Goal: Task Accomplishment & Management: Use online tool/utility

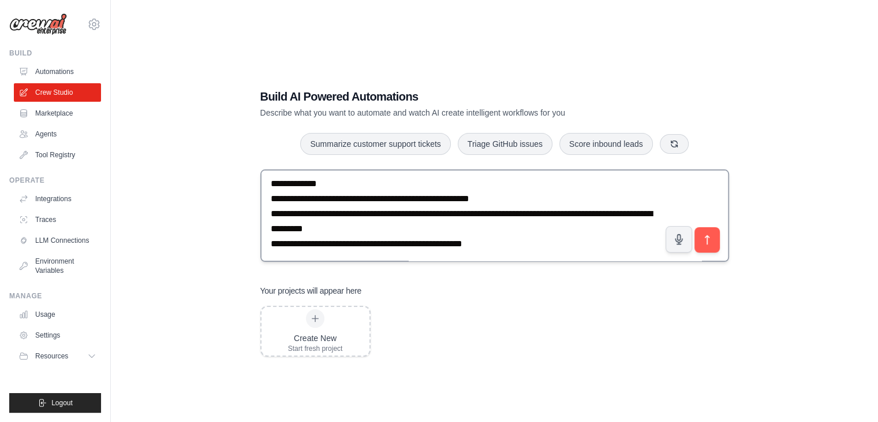
scroll to position [709, 0]
type textarea "**********"
click at [706, 235] on icon "submit" at bounding box center [707, 239] width 4 height 9
click at [704, 235] on icon "submit" at bounding box center [707, 240] width 12 height 12
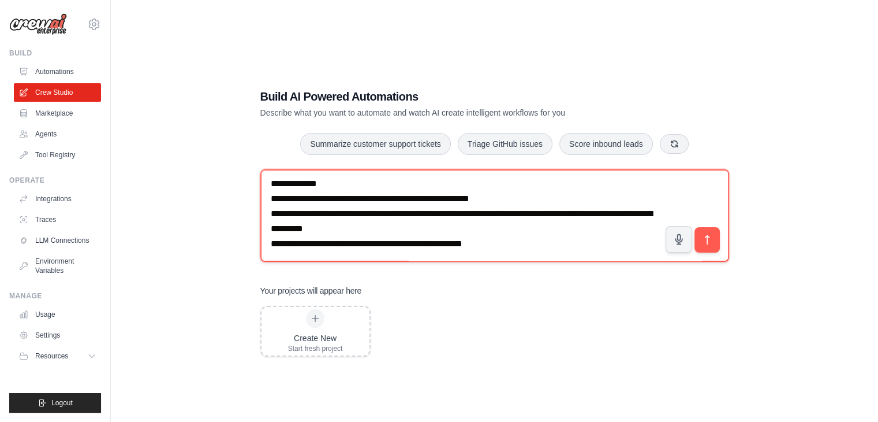
click at [565, 220] on textarea at bounding box center [494, 215] width 469 height 92
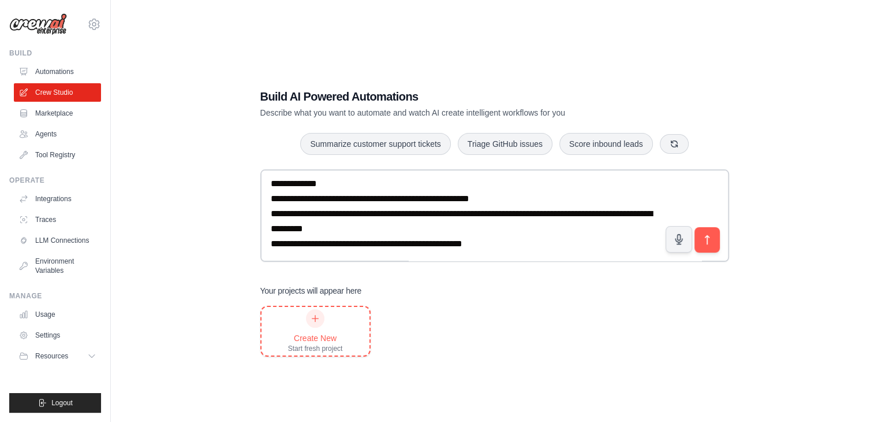
click at [285, 345] on div "Create New Start fresh project" at bounding box center [316, 331] width 108 height 49
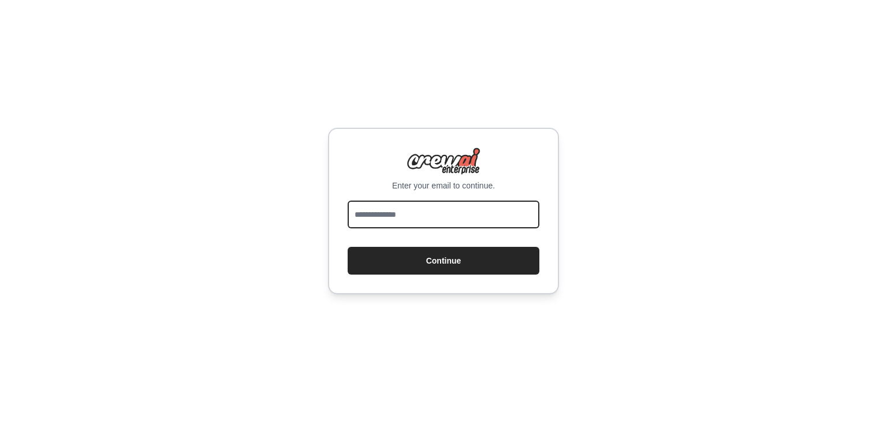
click at [407, 216] on input "email" at bounding box center [444, 214] width 192 height 28
type input "**********"
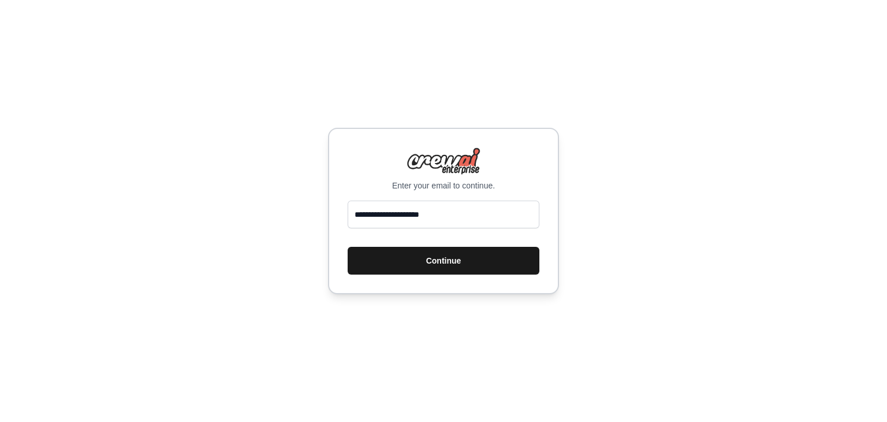
click at [441, 259] on button "Continue" at bounding box center [444, 261] width 192 height 28
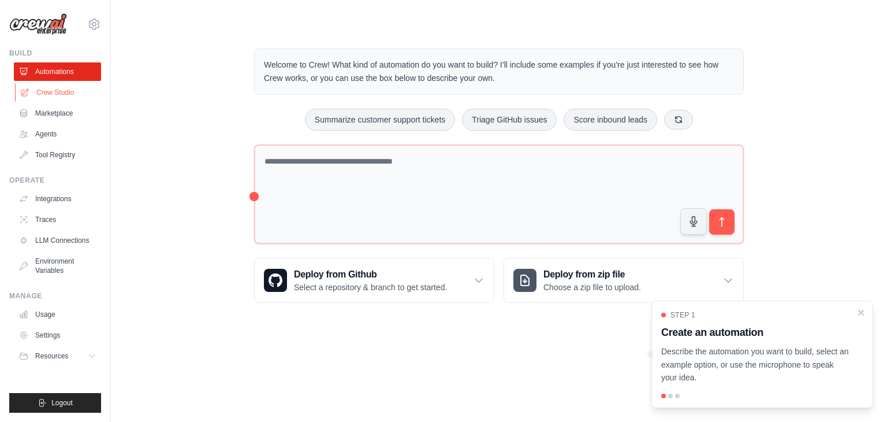
click at [56, 95] on link "Crew Studio" at bounding box center [58, 92] width 87 height 18
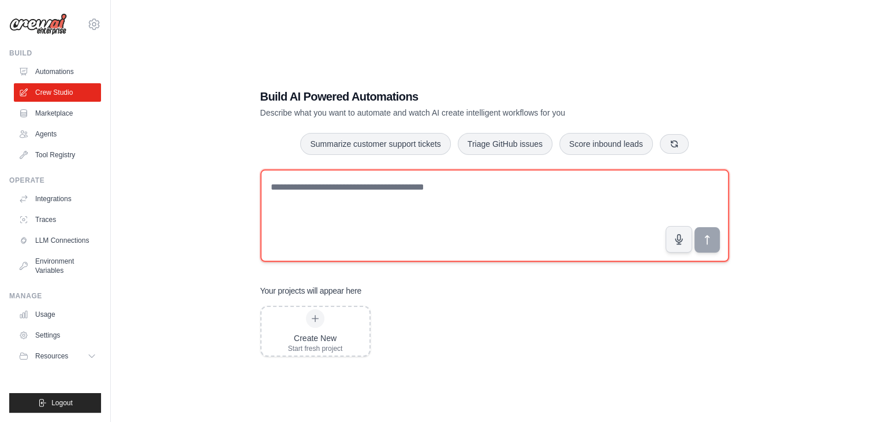
click at [368, 234] on textarea at bounding box center [494, 215] width 469 height 92
paste textarea "**********"
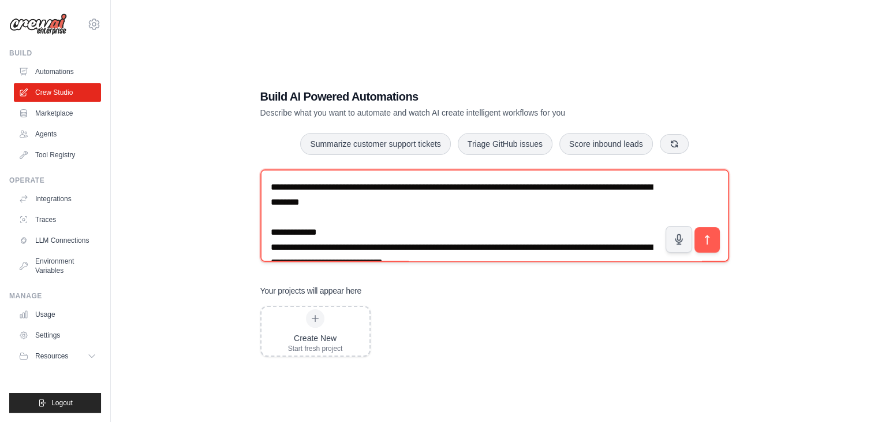
scroll to position [697, 0]
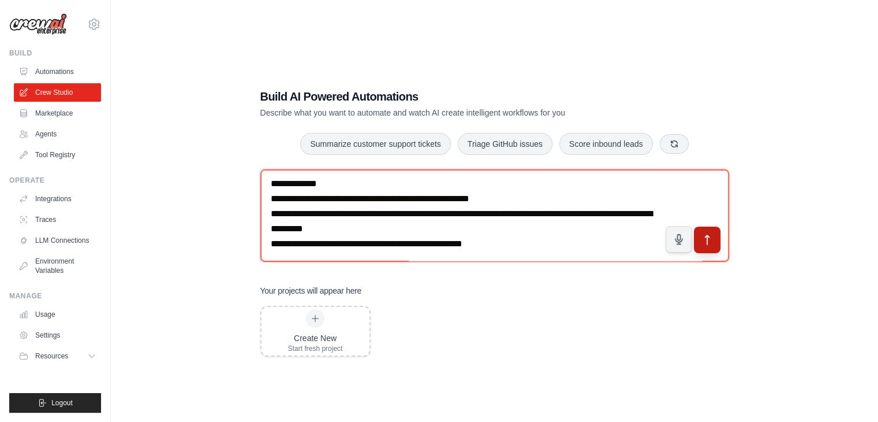
type textarea "**********"
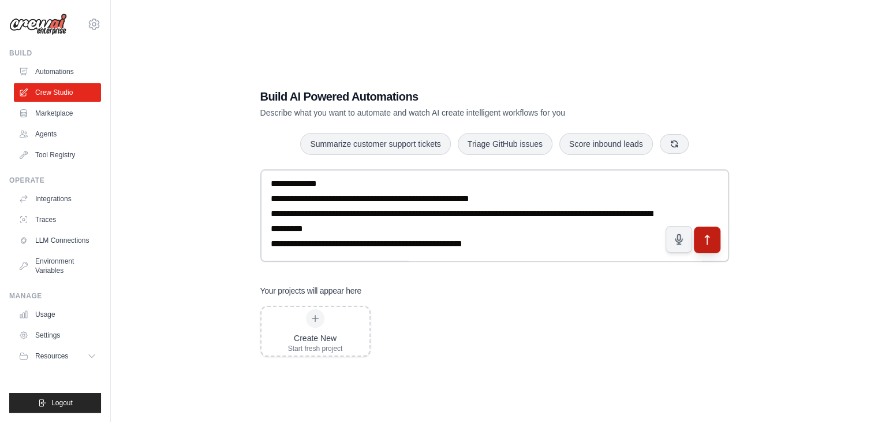
click at [709, 233] on button "submit" at bounding box center [707, 239] width 27 height 27
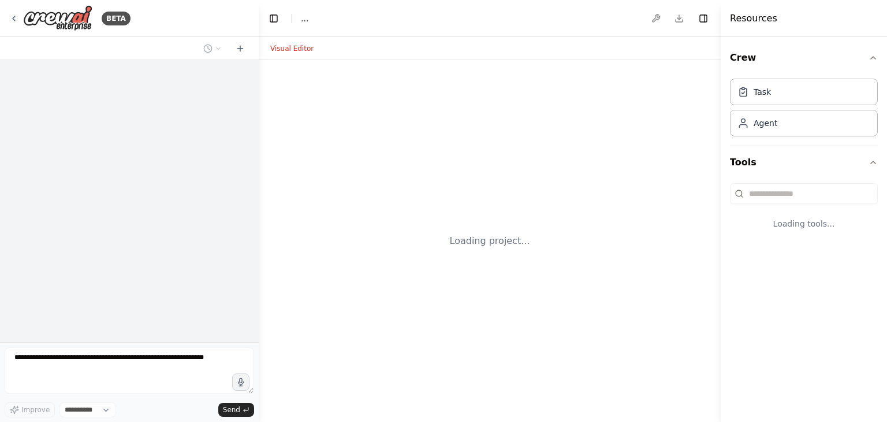
select select "****"
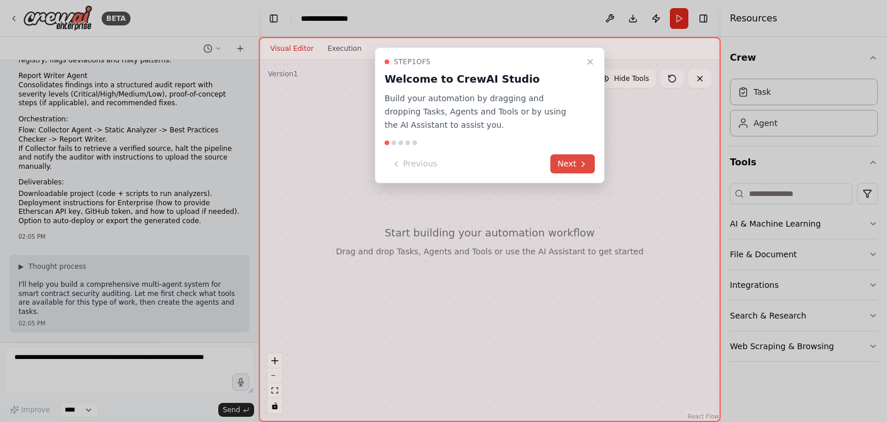
click at [568, 162] on button "Next" at bounding box center [572, 163] width 44 height 19
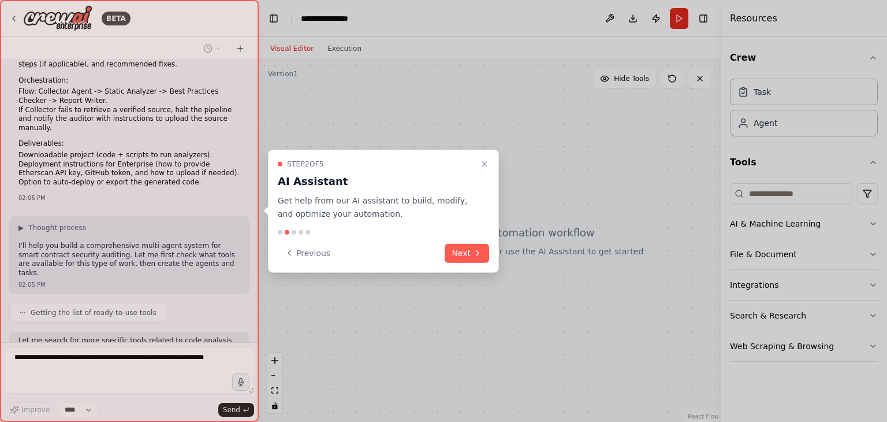
scroll to position [490, 0]
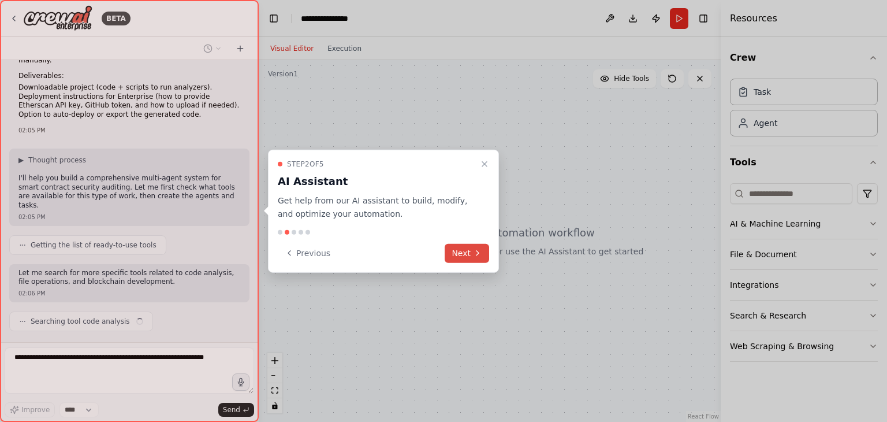
click at [465, 253] on button "Next" at bounding box center [467, 252] width 44 height 19
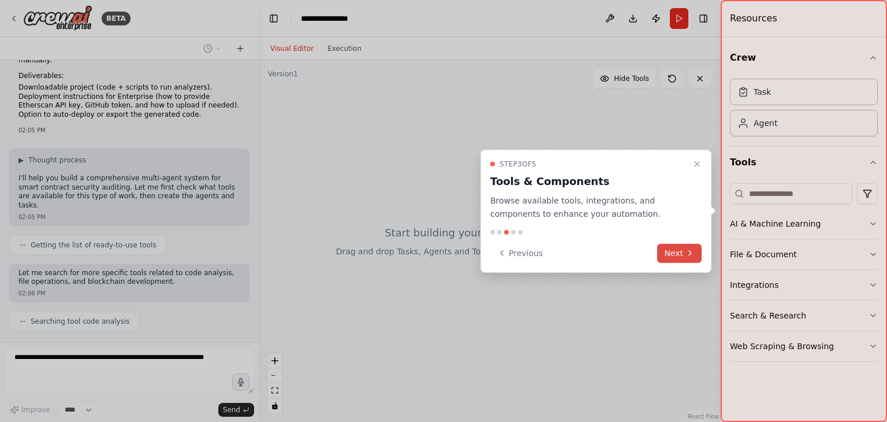
click at [668, 252] on button "Next" at bounding box center [679, 252] width 44 height 19
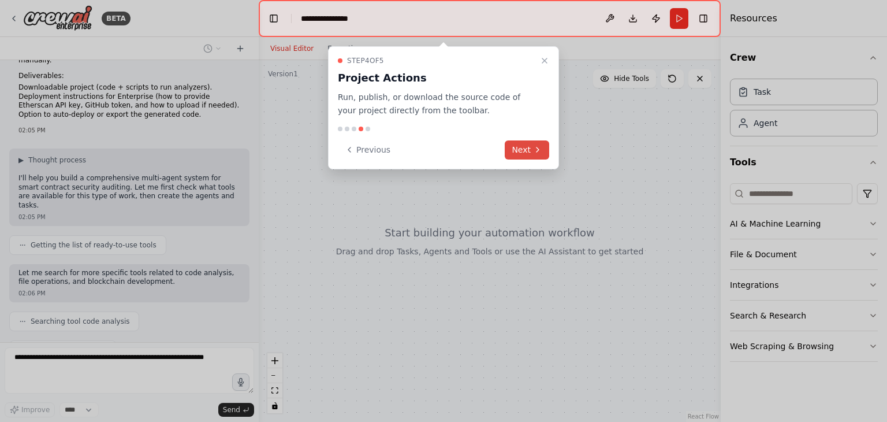
scroll to position [518, 0]
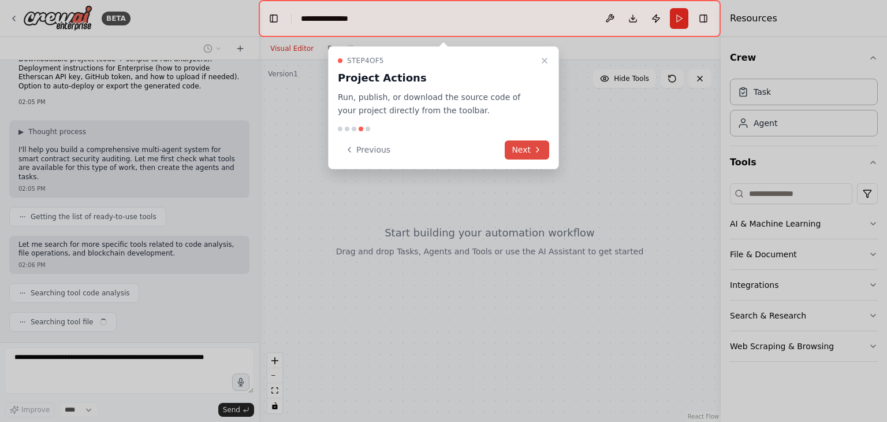
click at [520, 148] on button "Next" at bounding box center [527, 149] width 44 height 19
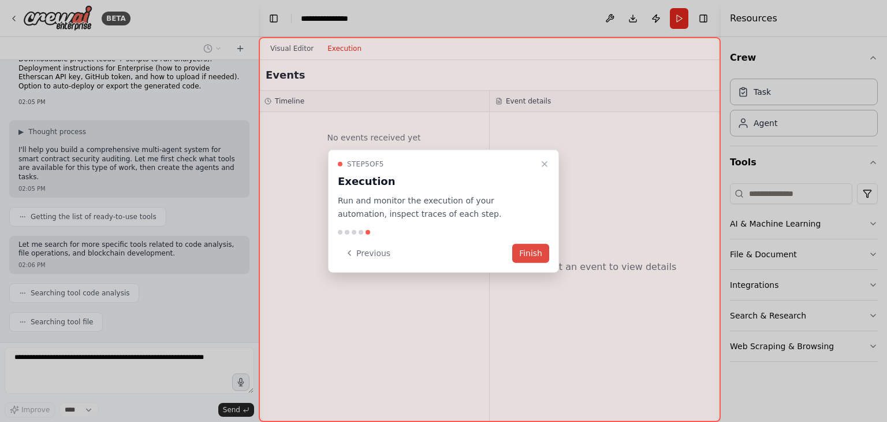
click at [532, 252] on button "Finish" at bounding box center [530, 252] width 37 height 19
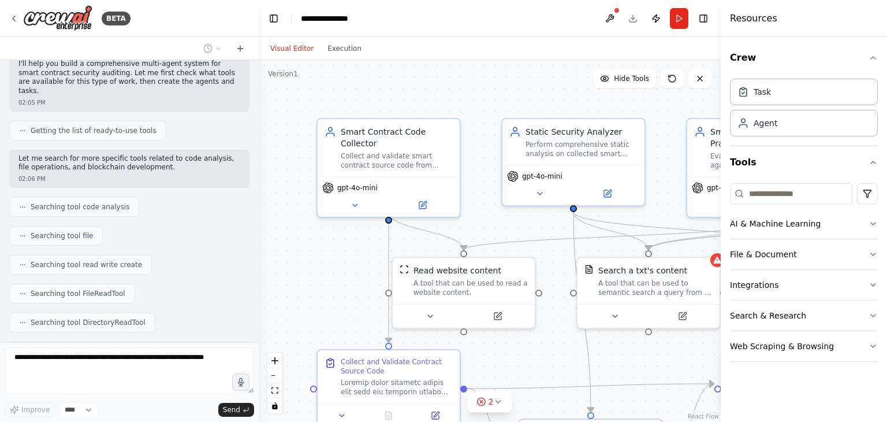
scroll to position [945, 0]
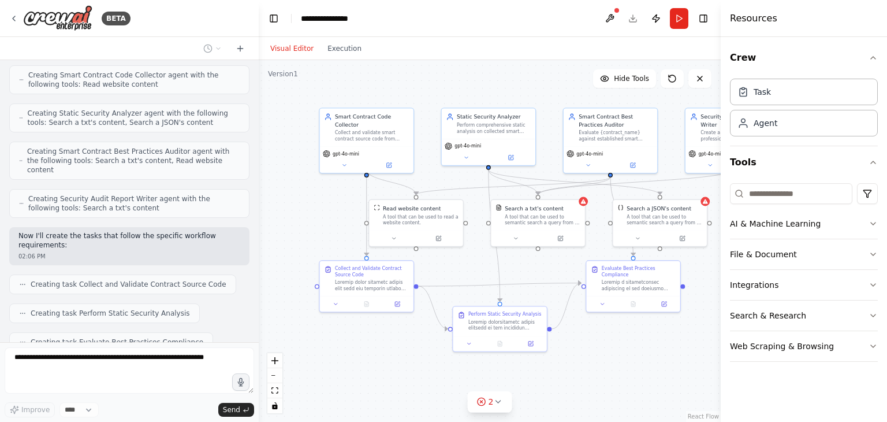
drag, startPoint x: 367, startPoint y: 195, endPoint x: 321, endPoint y: 188, distance: 46.7
click at [321, 188] on div ".deletable-edge-delete-btn { width: 20px; height: 20px; border: 0px solid #ffff…" at bounding box center [490, 241] width 462 height 362
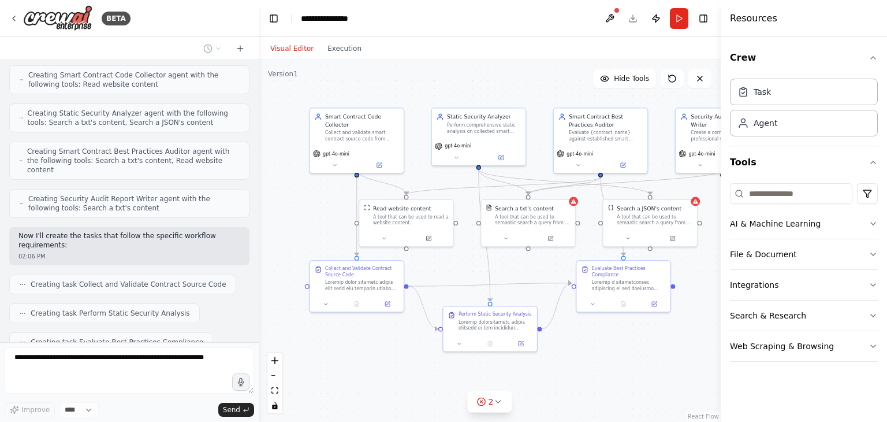
drag, startPoint x: 634, startPoint y: 338, endPoint x: 619, endPoint y: 336, distance: 15.2
click at [621, 337] on div ".deletable-edge-delete-btn { width: 20px; height: 20px; border: 0px solid #ffff…" at bounding box center [490, 241] width 462 height 362
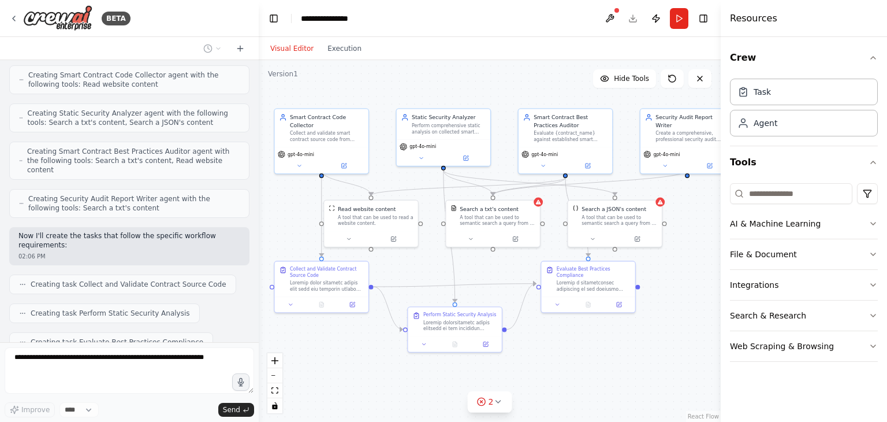
drag, startPoint x: 632, startPoint y: 340, endPoint x: 599, endPoint y: 342, distance: 32.4
click at [599, 342] on div ".deletable-edge-delete-btn { width: 20px; height: 20px; border: 0px solid #ffff…" at bounding box center [490, 241] width 462 height 362
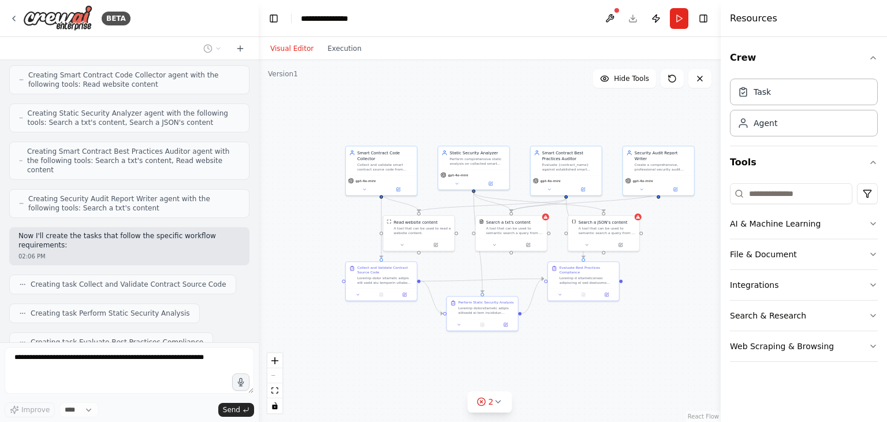
drag, startPoint x: 605, startPoint y: 345, endPoint x: 591, endPoint y: 296, distance: 51.0
click at [591, 296] on div ".deletable-edge-delete-btn { width: 20px; height: 20px; border: 0px solid #ffff…" at bounding box center [490, 241] width 462 height 362
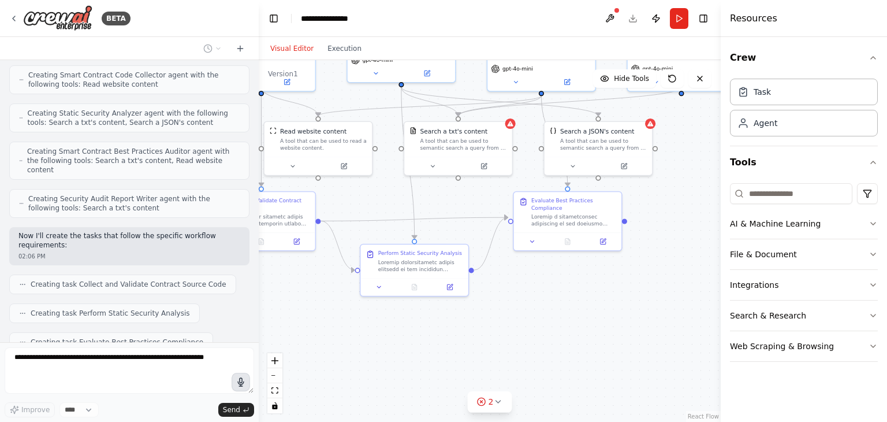
scroll to position [974, 0]
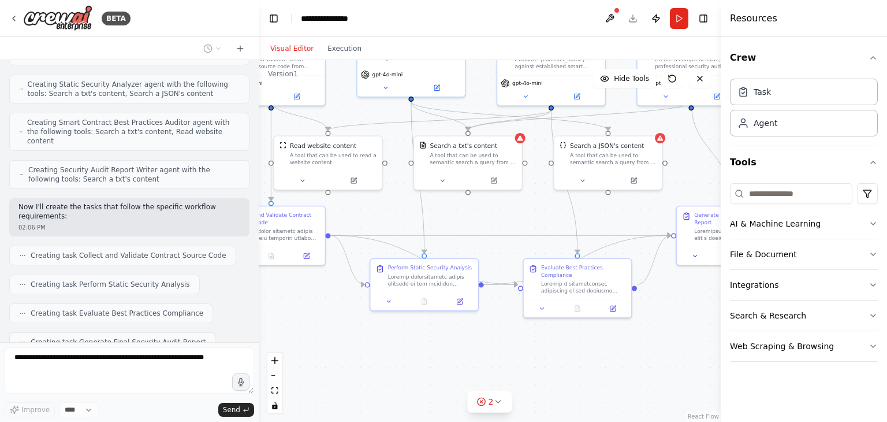
click at [573, 345] on div ".deletable-edge-delete-btn { width: 20px; height: 20px; border: 0px solid #ffff…" at bounding box center [490, 241] width 462 height 362
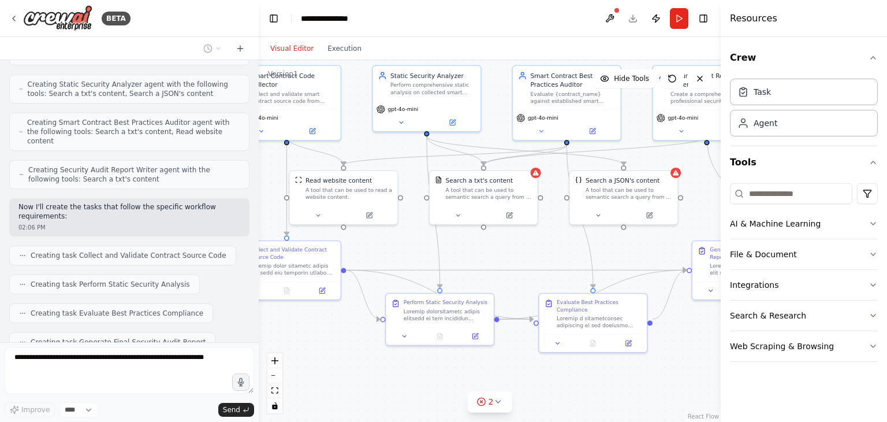
scroll to position [1042, 0]
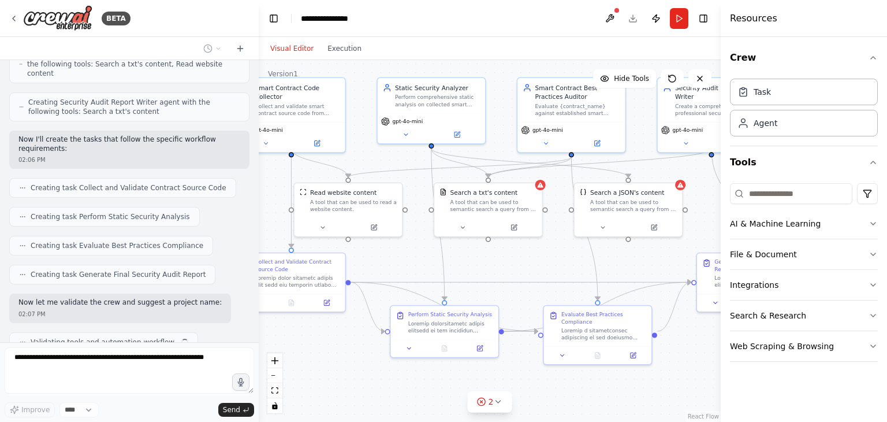
drag, startPoint x: 520, startPoint y: 212, endPoint x: 541, endPoint y: 259, distance: 51.0
click at [541, 259] on div ".deletable-edge-delete-btn { width: 20px; height: 20px; border: 0px solid #ffff…" at bounding box center [490, 241] width 462 height 362
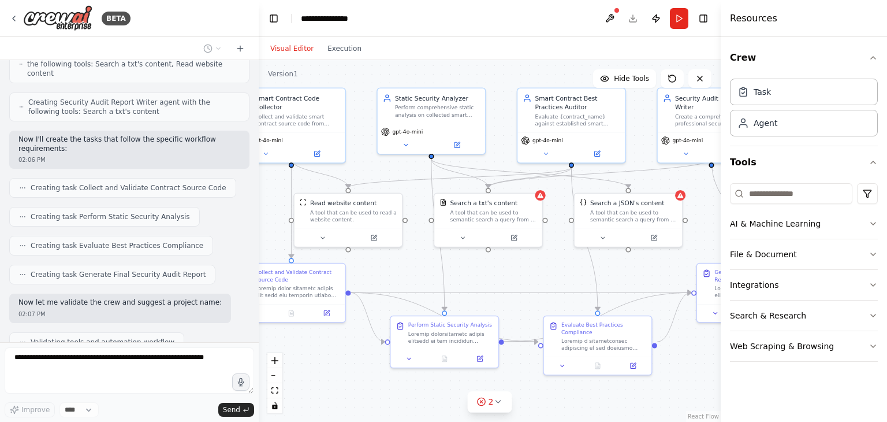
drag, startPoint x: 535, startPoint y: 255, endPoint x: 535, endPoint y: 265, distance: 10.4
click at [535, 265] on div ".deletable-edge-delete-btn { width: 20px; height: 20px; border: 0px solid #ffff…" at bounding box center [490, 241] width 462 height 362
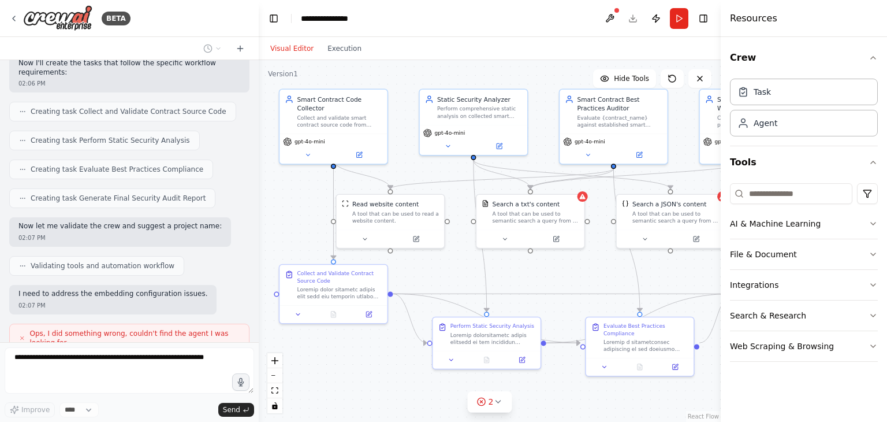
scroll to position [1127, 0]
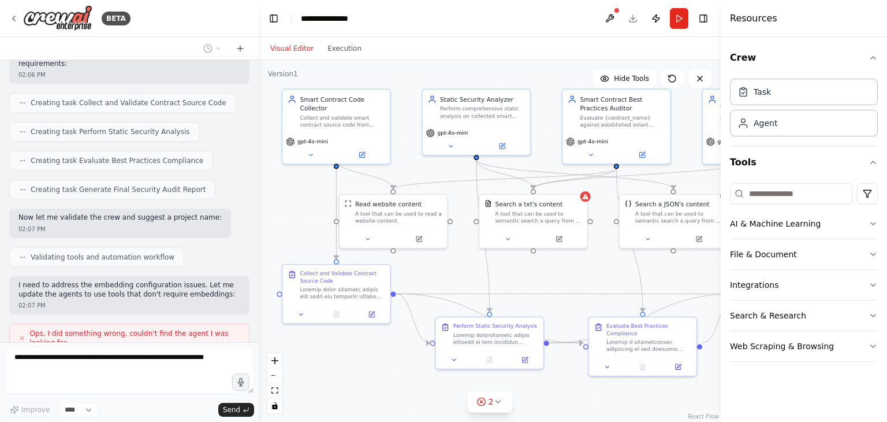
drag, startPoint x: 364, startPoint y: 169, endPoint x: 409, endPoint y: 170, distance: 45.1
click at [409, 170] on div ".deletable-edge-delete-btn { width: 20px; height: 20px; border: 0px solid #ffff…" at bounding box center [490, 241] width 462 height 362
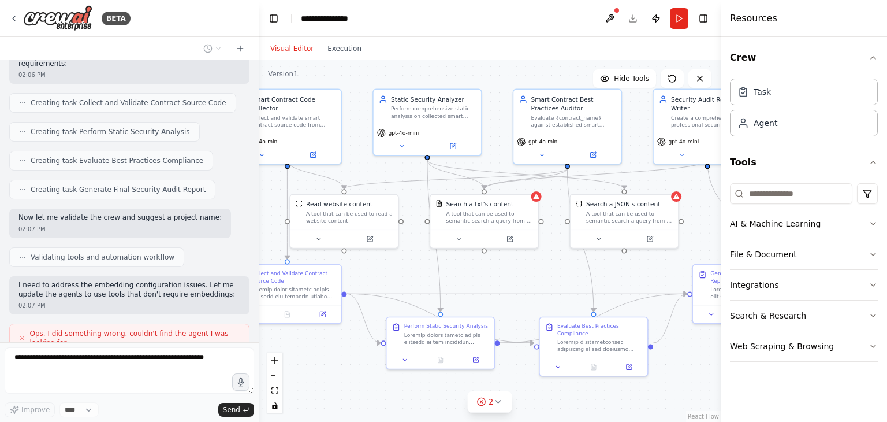
drag, startPoint x: 456, startPoint y: 170, endPoint x: 407, endPoint y: 170, distance: 49.1
click at [407, 170] on div ".deletable-edge-delete-btn { width: 20px; height: 20px; border: 0px solid #ffff…" at bounding box center [490, 241] width 462 height 362
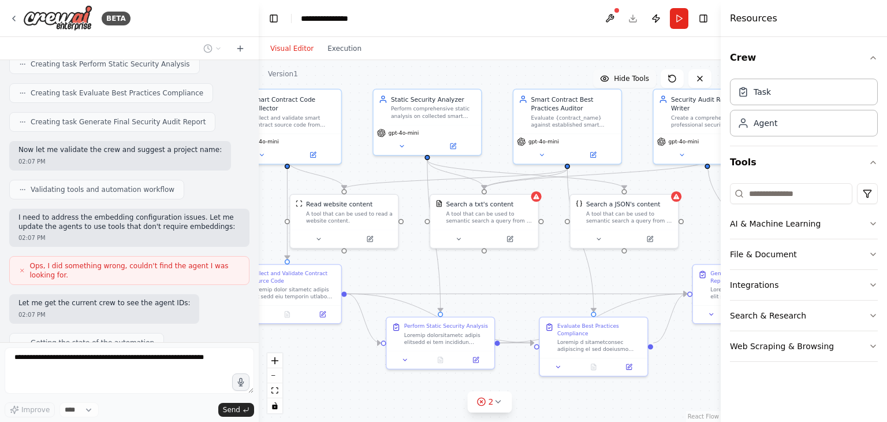
click at [627, 84] on button "Hide Tools" at bounding box center [624, 78] width 63 height 18
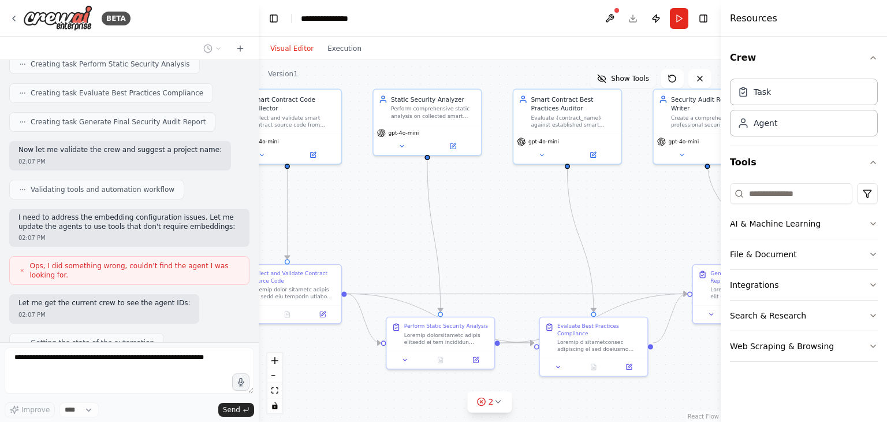
click at [632, 77] on span "Show Tools" at bounding box center [630, 78] width 38 height 9
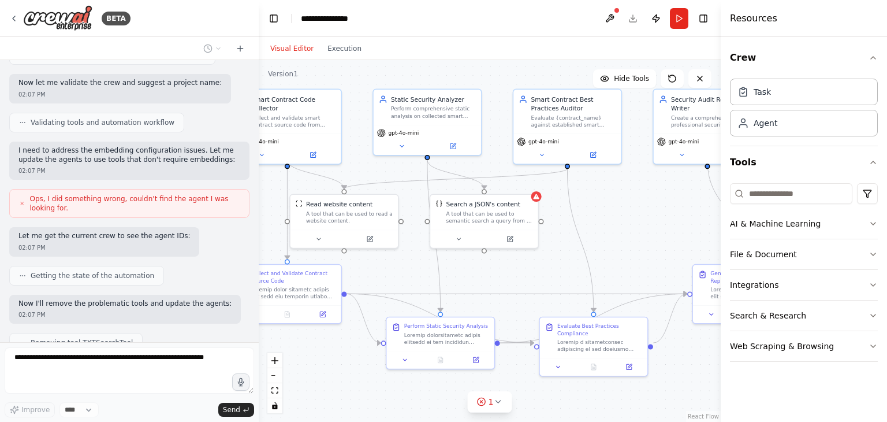
scroll to position [1290, 0]
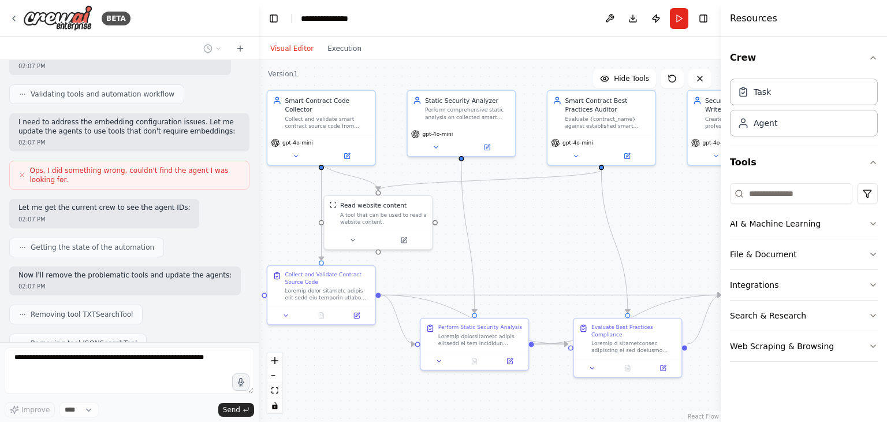
drag, startPoint x: 474, startPoint y: 213, endPoint x: 508, endPoint y: 214, distance: 34.1
click at [508, 214] on div ".deletable-edge-delete-btn { width: 20px; height: 20px; border: 0px solid #ffff…" at bounding box center [490, 241] width 462 height 362
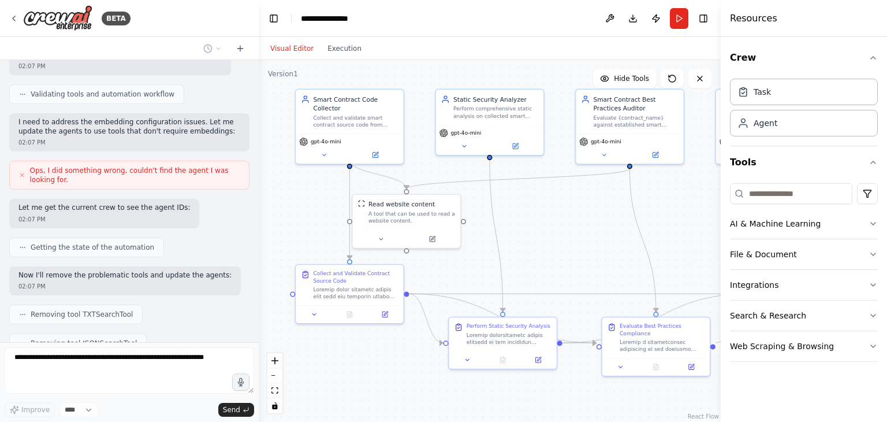
drag, startPoint x: 526, startPoint y: 226, endPoint x: 554, endPoint y: 225, distance: 28.3
click at [554, 225] on div ".deletable-edge-delete-btn { width: 20px; height: 20px; border: 0px solid #ffff…" at bounding box center [490, 241] width 462 height 362
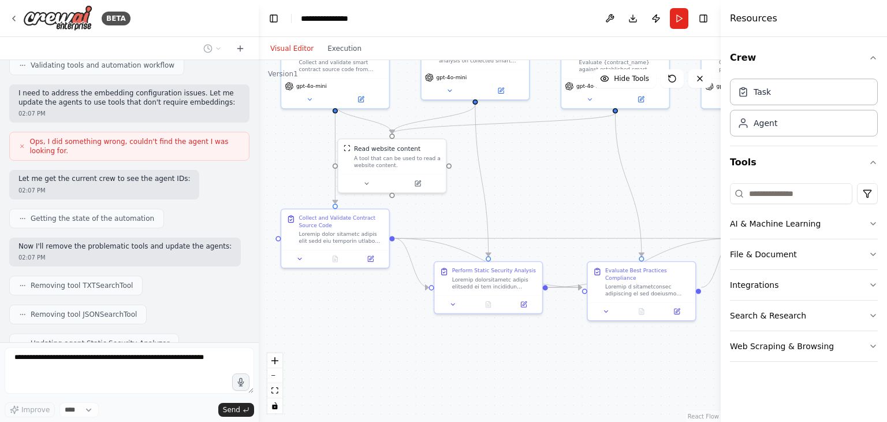
scroll to position [1347, 0]
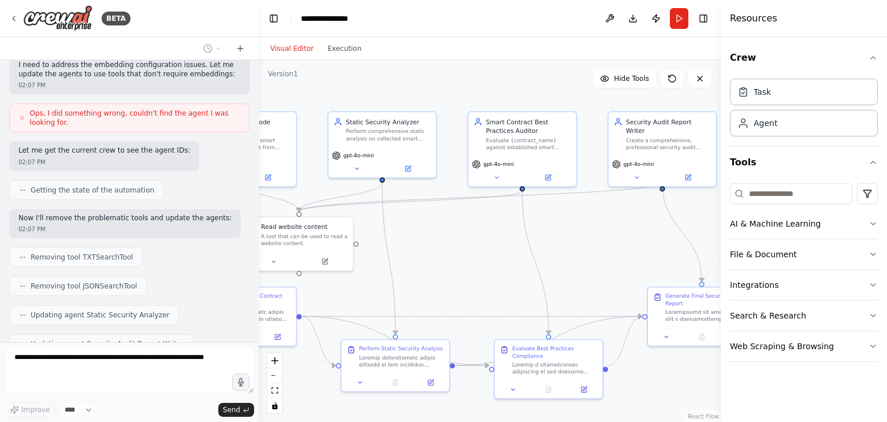
drag, startPoint x: 593, startPoint y: 227, endPoint x: 476, endPoint y: 253, distance: 119.5
click at [476, 253] on div ".deletable-edge-delete-btn { width: 20px; height: 20px; border: 0px solid #ffff…" at bounding box center [490, 241] width 462 height 362
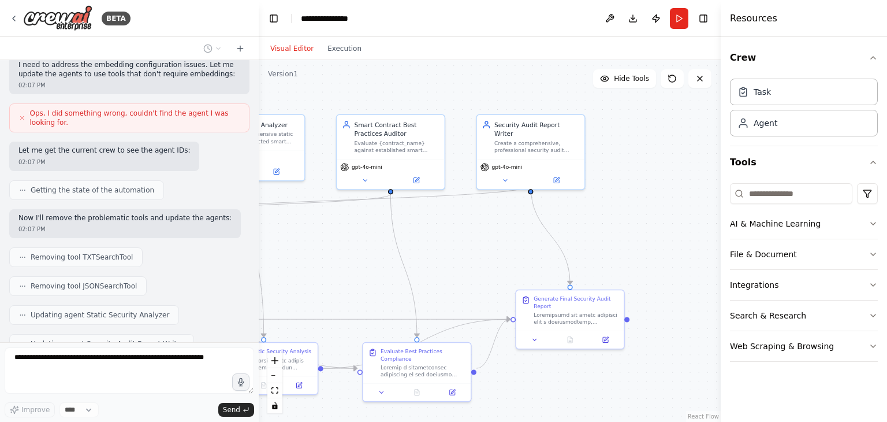
drag, startPoint x: 605, startPoint y: 239, endPoint x: 483, endPoint y: 238, distance: 122.4
click at [483, 238] on div ".deletable-edge-delete-btn { width: 20px; height: 20px; border: 0px solid #ffff…" at bounding box center [490, 241] width 462 height 362
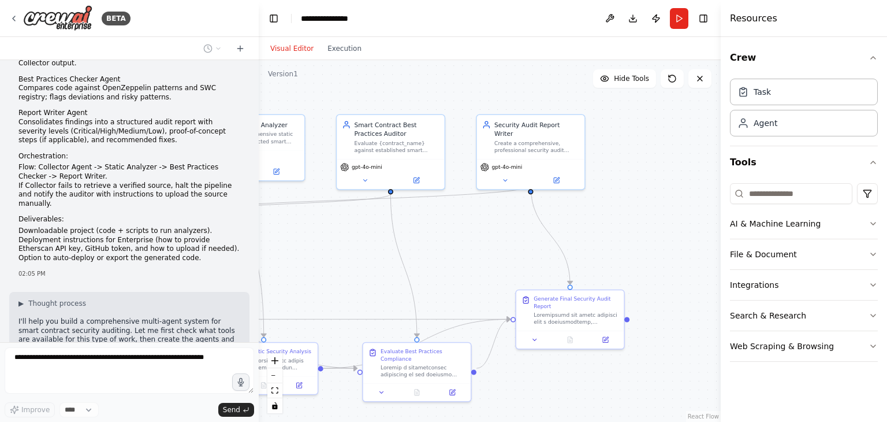
scroll to position [1443, 0]
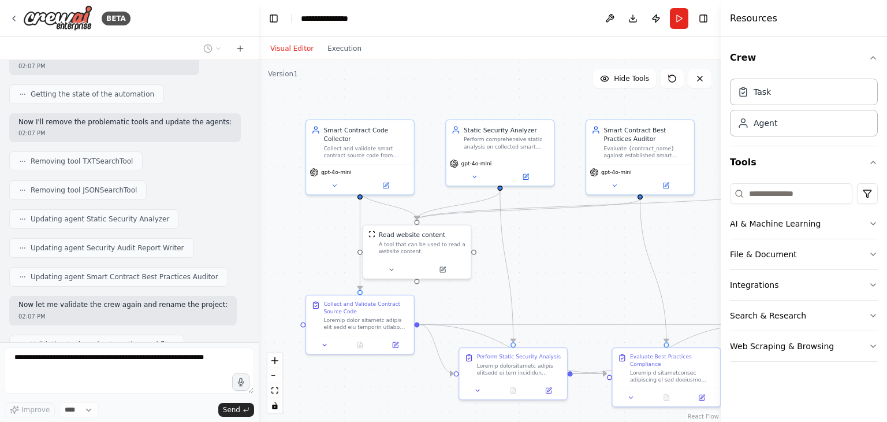
drag, startPoint x: 296, startPoint y: 234, endPoint x: 546, endPoint y: 239, distance: 249.5
click at [546, 239] on div ".deletable-edge-delete-btn { width: 20px; height: 20px; border: 0px solid #ffff…" at bounding box center [490, 241] width 462 height 362
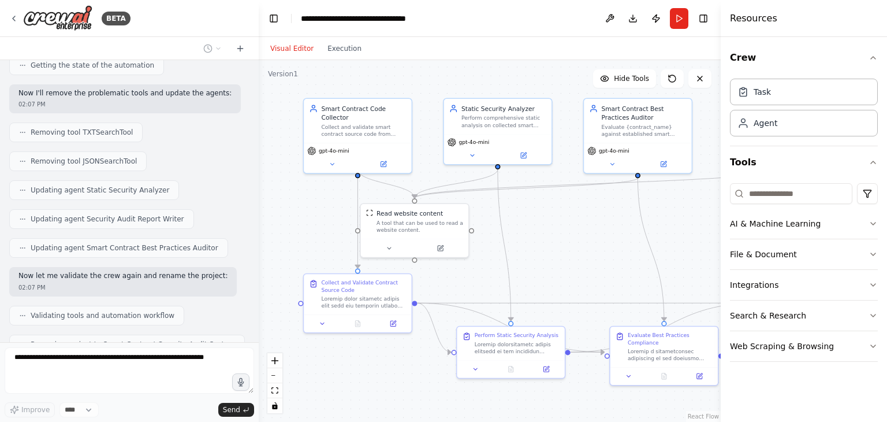
drag, startPoint x: 578, startPoint y: 259, endPoint x: 576, endPoint y: 238, distance: 21.5
click at [576, 238] on div ".deletable-edge-delete-btn { width: 20px; height: 20px; border: 0px solid #ffff…" at bounding box center [490, 241] width 462 height 362
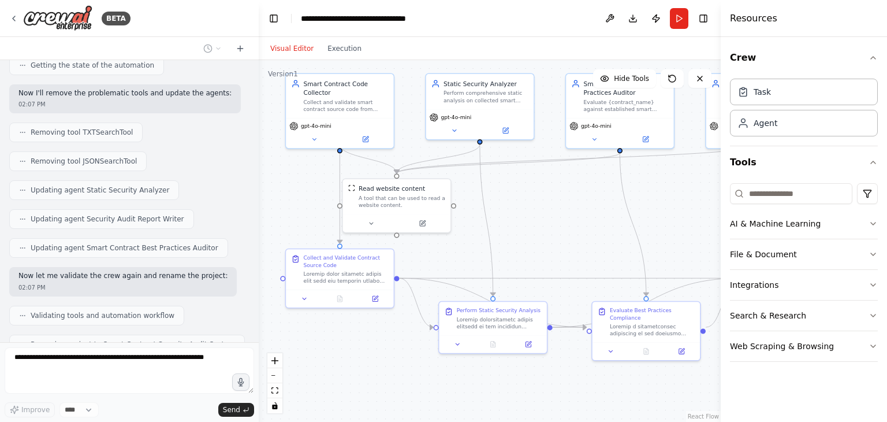
drag, startPoint x: 621, startPoint y: 245, endPoint x: 603, endPoint y: 220, distance: 30.6
click at [603, 220] on div ".deletable-edge-delete-btn { width: 20px; height: 20px; border: 0px solid #ffff…" at bounding box center [490, 241] width 462 height 362
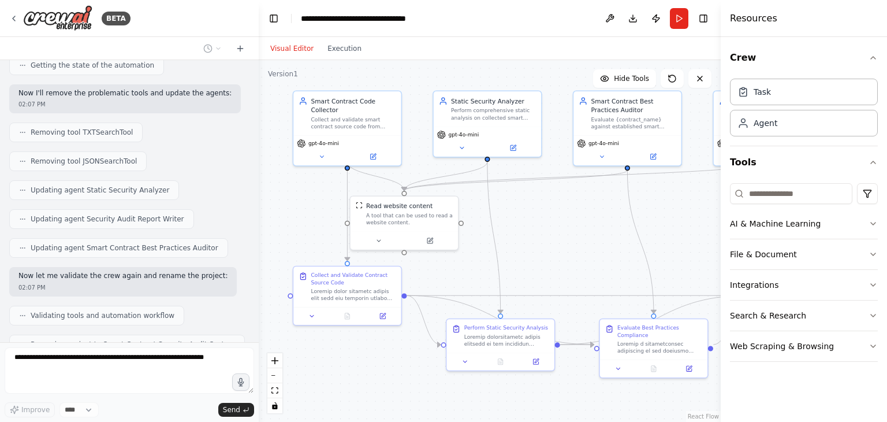
drag, startPoint x: 563, startPoint y: 236, endPoint x: 571, endPoint y: 253, distance: 18.9
click at [571, 253] on div ".deletable-edge-delete-btn { width: 20px; height: 20px; border: 0px solid #ffff…" at bounding box center [490, 241] width 462 height 362
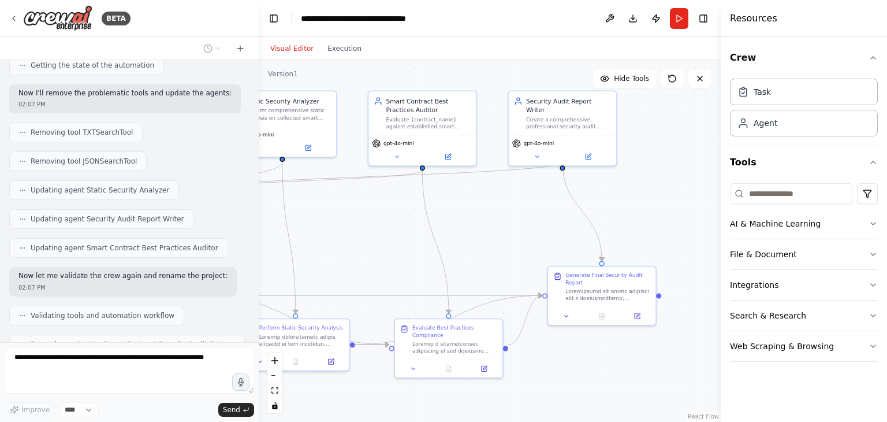
drag, startPoint x: 673, startPoint y: 233, endPoint x: 468, endPoint y: 233, distance: 205.0
click at [468, 233] on div ".deletable-edge-delete-btn { width: 20px; height: 20px; border: 0px solid #ffff…" at bounding box center [490, 241] width 462 height 362
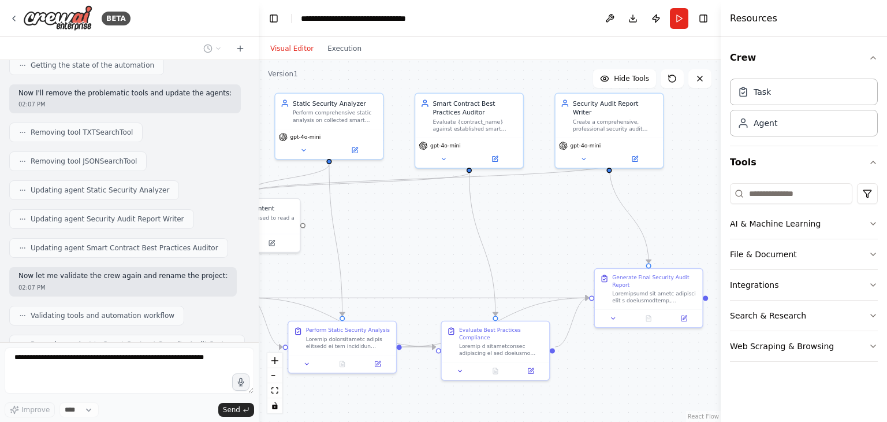
drag, startPoint x: 490, startPoint y: 236, endPoint x: 536, endPoint y: 239, distance: 46.8
click at [536, 239] on div ".deletable-edge-delete-btn { width: 20px; height: 20px; border: 0px solid #ffff…" at bounding box center [490, 241] width 462 height 362
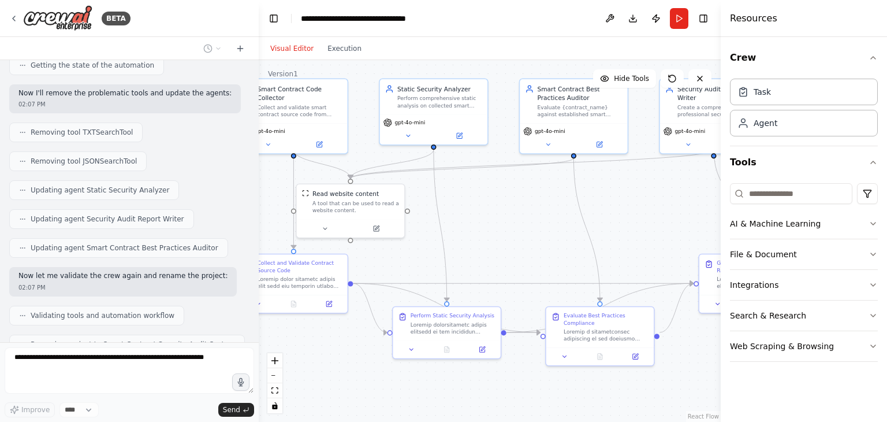
drag, startPoint x: 462, startPoint y: 239, endPoint x: 567, endPoint y: 225, distance: 105.5
click at [567, 225] on div ".deletable-edge-delete-btn { width: 20px; height: 20px; border: 0px solid #ffff…" at bounding box center [490, 241] width 462 height 362
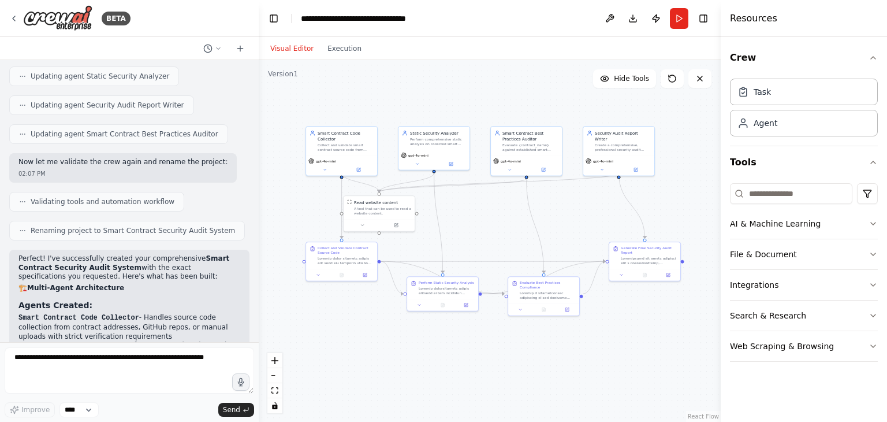
drag, startPoint x: 620, startPoint y: 370, endPoint x: 583, endPoint y: 367, distance: 37.1
click at [583, 367] on div ".deletable-edge-delete-btn { width: 20px; height: 20px; border: 0px solid #ffff…" at bounding box center [490, 241] width 462 height 362
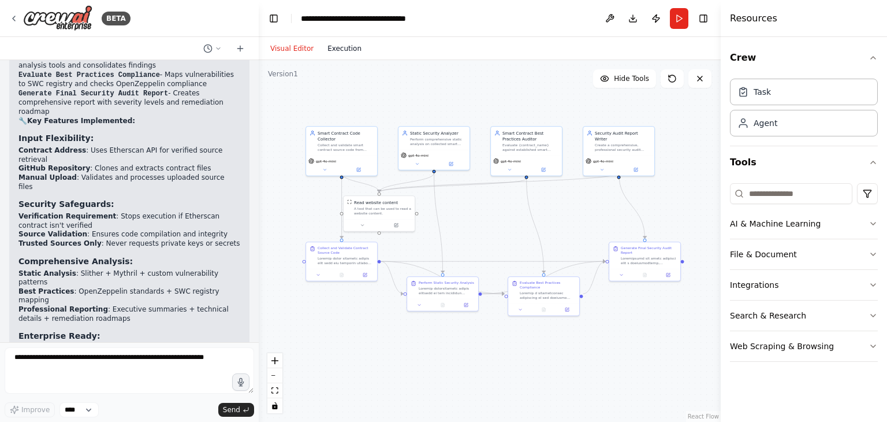
click at [347, 52] on button "Execution" at bounding box center [345, 49] width 48 height 14
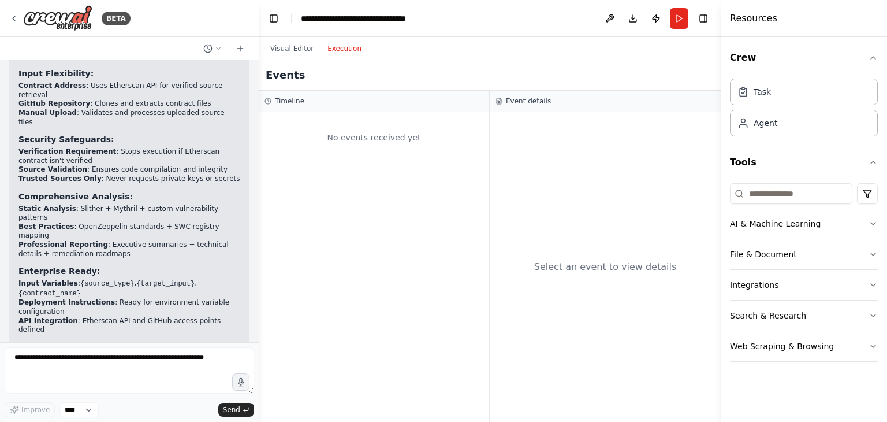
click at [379, 129] on div "No events received yet" at bounding box center [373, 137] width 219 height 39
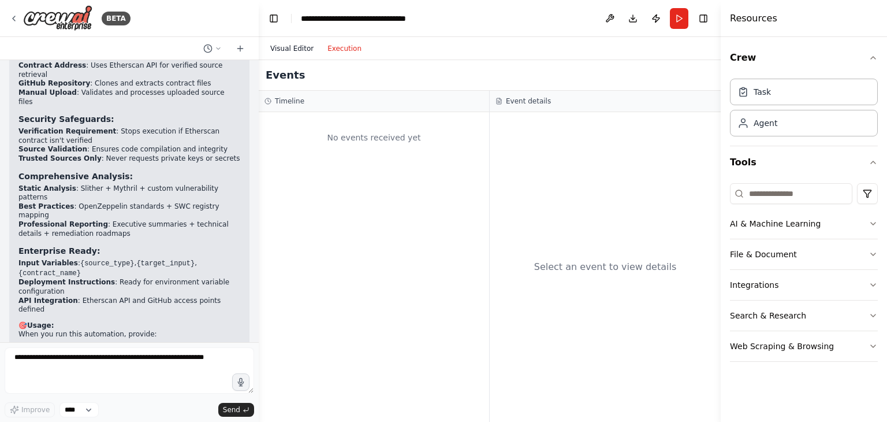
click at [294, 52] on button "Visual Editor" at bounding box center [291, 49] width 57 height 14
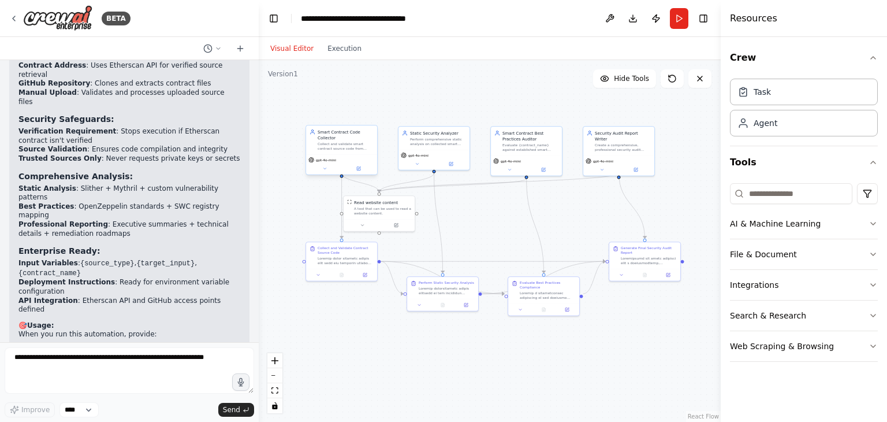
scroll to position [2073, 0]
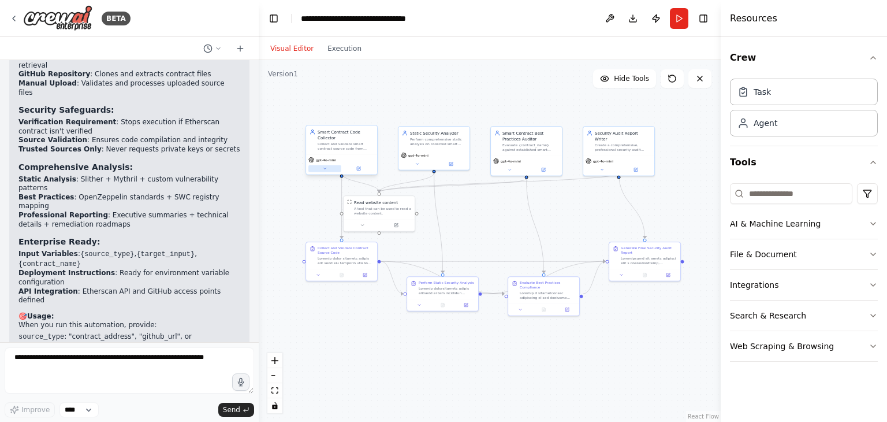
click at [321, 165] on button at bounding box center [324, 168] width 33 height 7
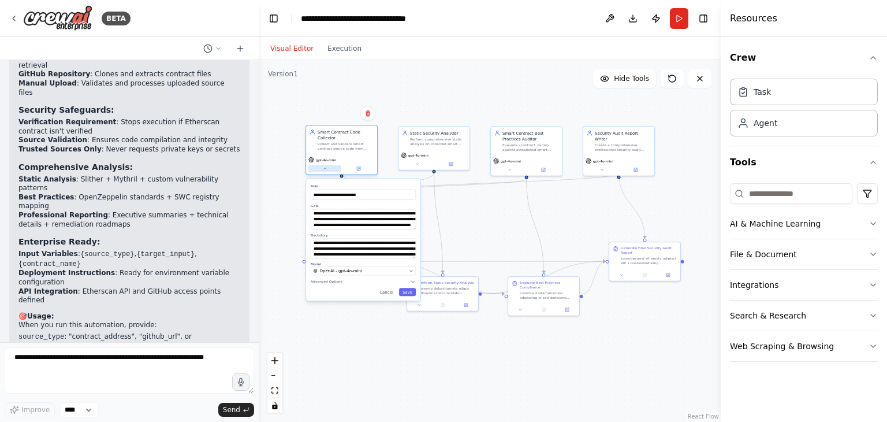
click at [321, 165] on button at bounding box center [324, 168] width 33 height 7
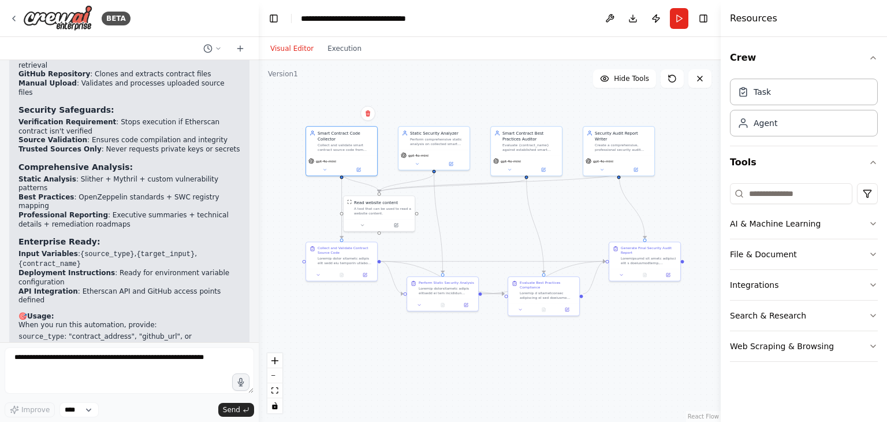
click at [286, 154] on div ".deletable-edge-delete-btn { width: 20px; height: 20px; border: 0px solid #ffff…" at bounding box center [490, 241] width 462 height 362
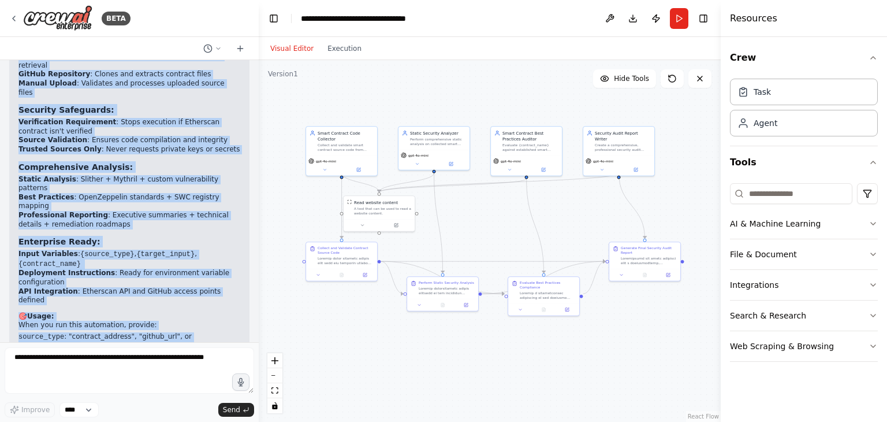
drag, startPoint x: 17, startPoint y: 181, endPoint x: 165, endPoint y: 316, distance: 200.3
click at [165, 316] on div "Perfect! I've successfully created your comprehensive Smart Contract Security A…" at bounding box center [129, 105] width 240 height 687
copy div "Loremip! D'si ametconsecte adipisc elit seddoeiusmodt Incid Utlabore Etdolore M…"
click at [636, 17] on button "Download" at bounding box center [633, 18] width 18 height 21
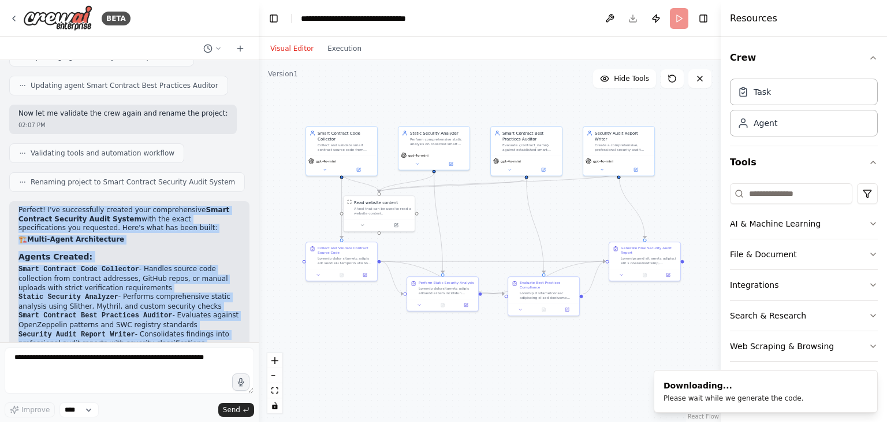
scroll to position [1611, 0]
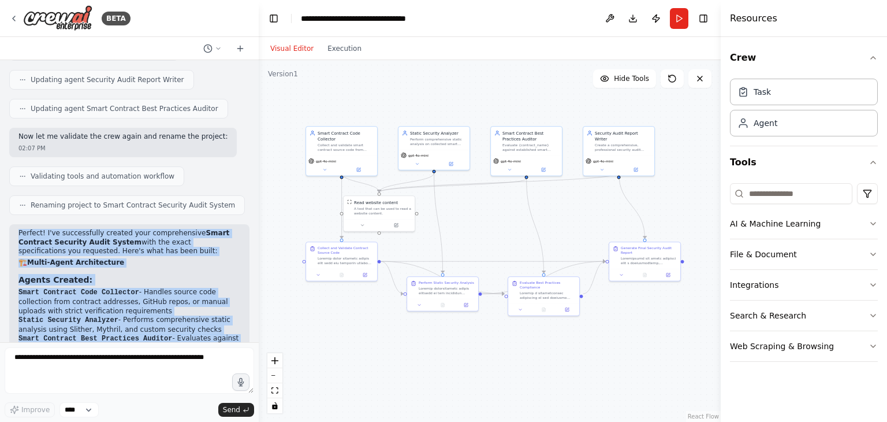
click at [286, 229] on div ".deletable-edge-delete-btn { width: 20px; height: 20px; border: 0px solid #ffff…" at bounding box center [490, 241] width 462 height 362
click at [99, 274] on h3 "Agents Created:" at bounding box center [129, 280] width 222 height 12
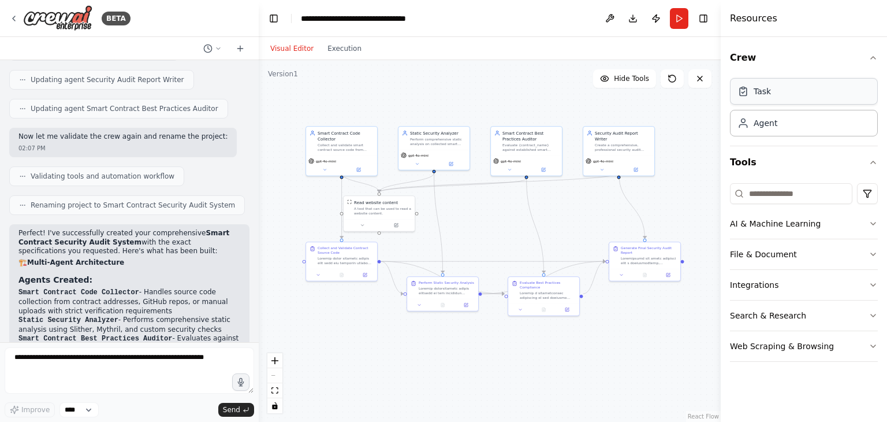
click at [763, 92] on div "Task" at bounding box center [762, 91] width 17 height 12
click at [627, 146] on div "Security Audit Report Writer Create a comprehensive, professional security audi…" at bounding box center [618, 139] width 71 height 29
click at [599, 166] on div "gpt-4o-mini" at bounding box center [618, 164] width 71 height 20
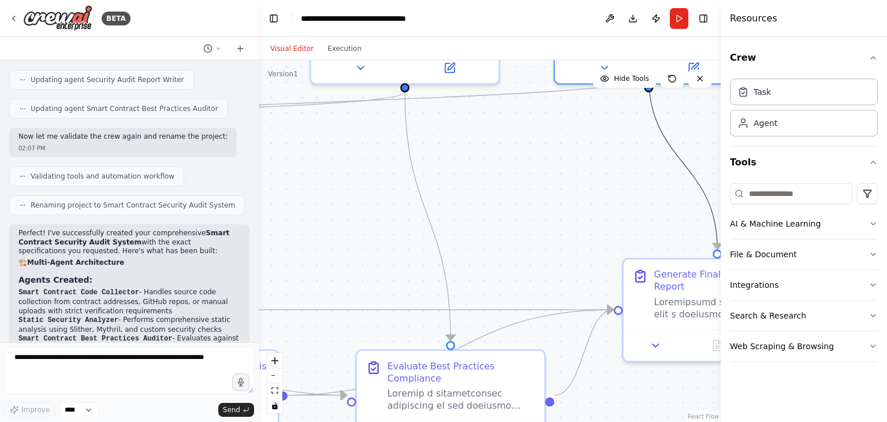
drag, startPoint x: 663, startPoint y: 128, endPoint x: 594, endPoint y: 181, distance: 87.3
click at [577, 239] on div ".deletable-edge-delete-btn { width: 20px; height: 20px; border: 0px solid #ffff…" at bounding box center [490, 241] width 462 height 362
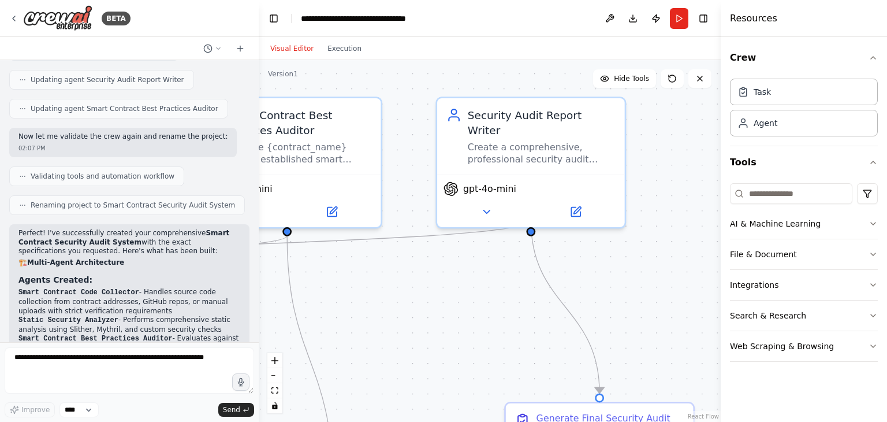
drag, startPoint x: 595, startPoint y: 180, endPoint x: 468, endPoint y: 335, distance: 200.7
click at [468, 335] on div ".deletable-edge-delete-btn { width: 20px; height: 20px; border: 0px solid #ffff…" at bounding box center [490, 241] width 462 height 362
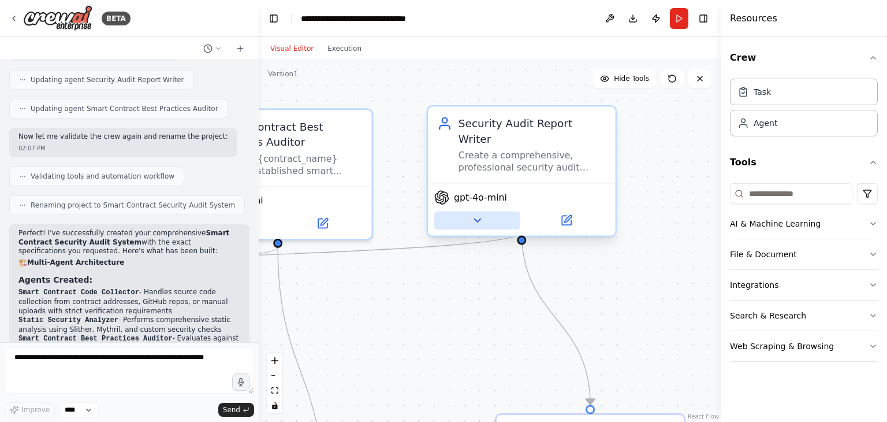
click at [473, 214] on icon at bounding box center [477, 220] width 12 height 12
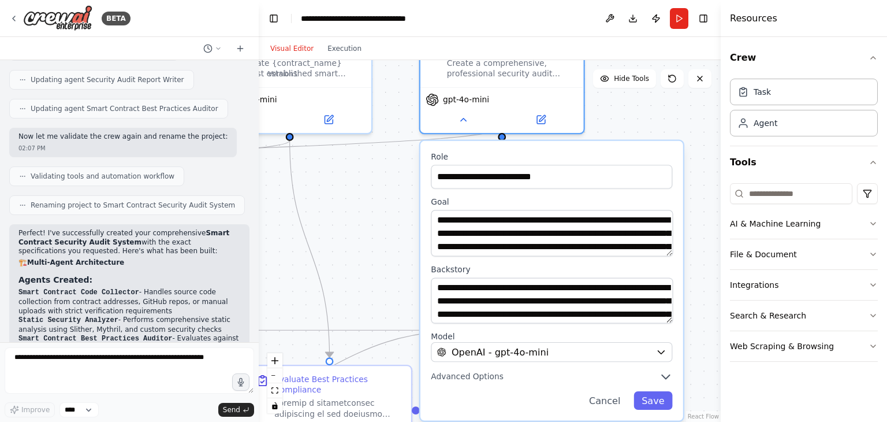
drag, startPoint x: 368, startPoint y: 326, endPoint x: 366, endPoint y: 220, distance: 106.3
click at [366, 220] on div ".deletable-edge-delete-btn { width: 20px; height: 20px; border: 0px solid #ffff…" at bounding box center [490, 241] width 462 height 362
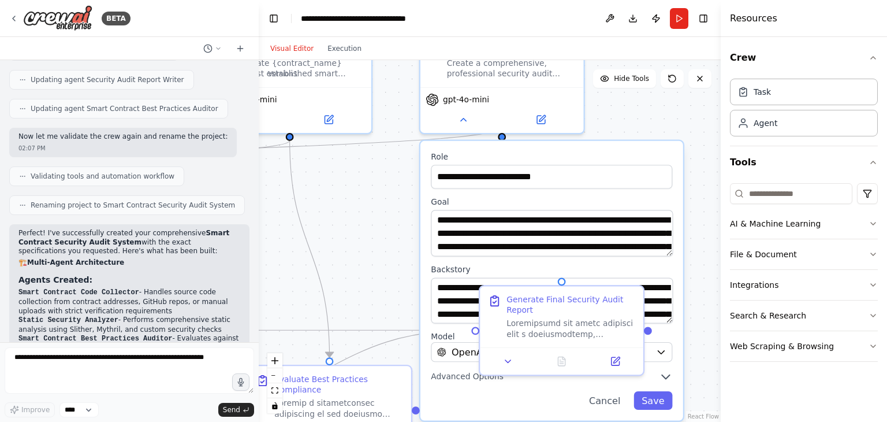
click at [367, 218] on div ".deletable-edge-delete-btn { width: 20px; height: 20px; border: 0px solid #ffff…" at bounding box center [490, 241] width 462 height 362
click at [610, 396] on div "**********" at bounding box center [551, 281] width 263 height 280
click at [611, 391] on button "Cancel" at bounding box center [604, 400] width 47 height 18
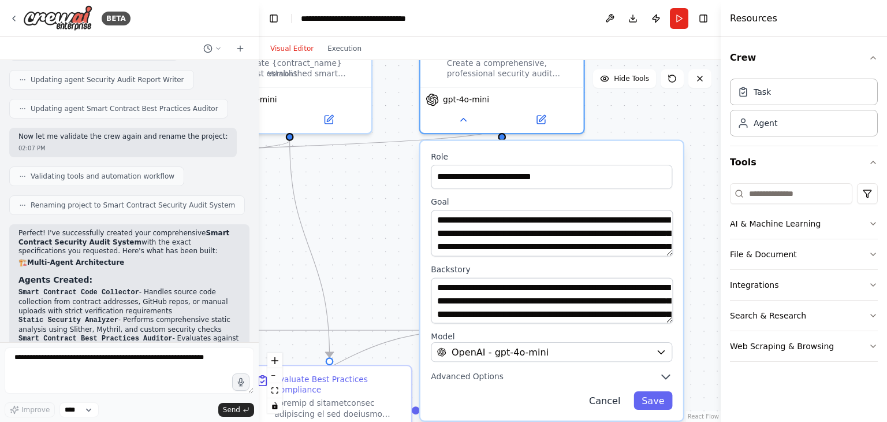
click at [609, 391] on button "Cancel" at bounding box center [604, 400] width 47 height 18
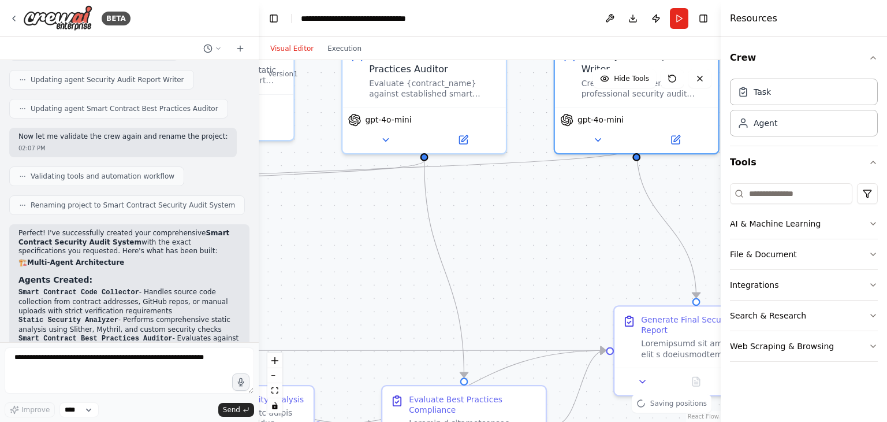
drag, startPoint x: 453, startPoint y: 285, endPoint x: 664, endPoint y: 325, distance: 214.4
click at [664, 325] on div ".deletable-edge-delete-btn { width: 20px; height: 20px; border: 0px solid #ffff…" at bounding box center [490, 241] width 462 height 362
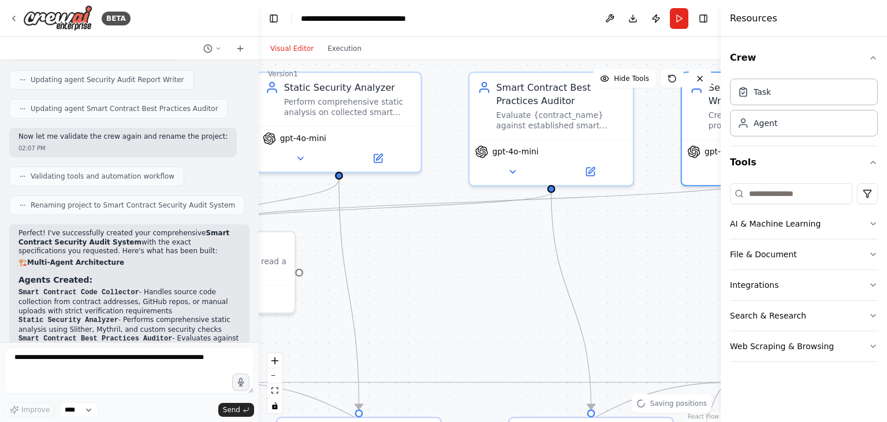
drag, startPoint x: 490, startPoint y: 253, endPoint x: 504, endPoint y: 333, distance: 80.9
click at [504, 333] on div ".deletable-edge-delete-btn { width: 20px; height: 20px; border: 0px solid #ffff…" at bounding box center [490, 241] width 462 height 362
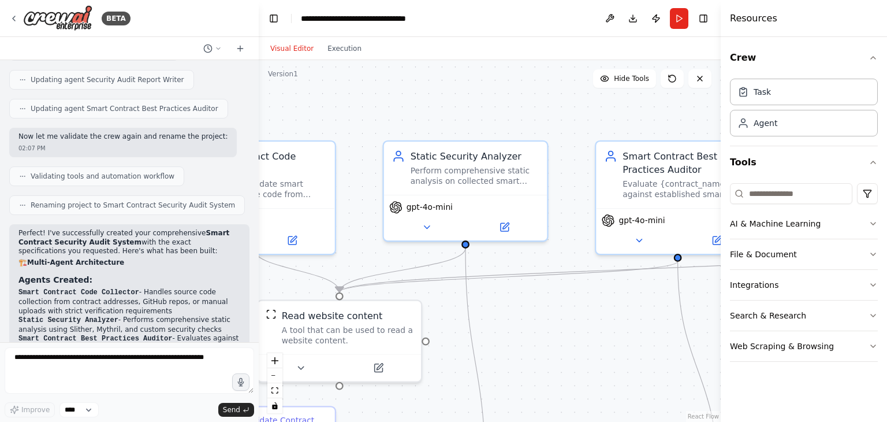
drag, startPoint x: 490, startPoint y: 335, endPoint x: 603, endPoint y: 329, distance: 112.8
click at [603, 329] on div ".deletable-edge-delete-btn { width: 20px; height: 20px; border: 0px solid #ffff…" at bounding box center [490, 241] width 462 height 362
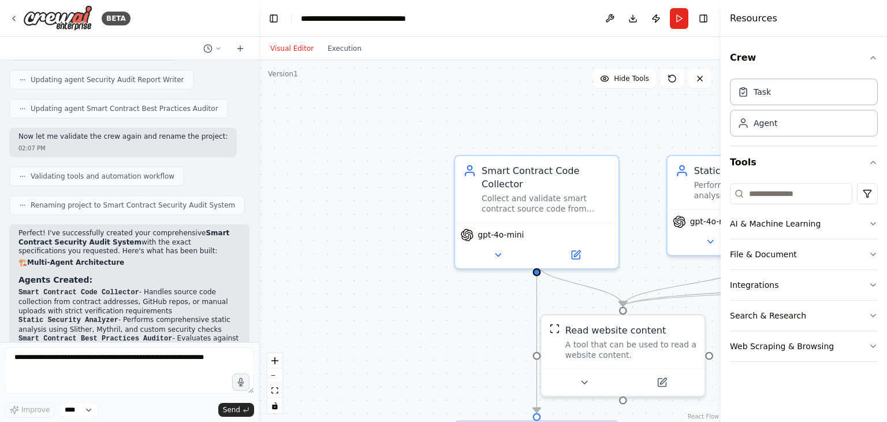
drag, startPoint x: 342, startPoint y: 263, endPoint x: 628, endPoint y: 279, distance: 286.3
click at [628, 279] on div ".deletable-edge-delete-btn { width: 20px; height: 20px; border: 0px solid #ffff…" at bounding box center [490, 241] width 462 height 362
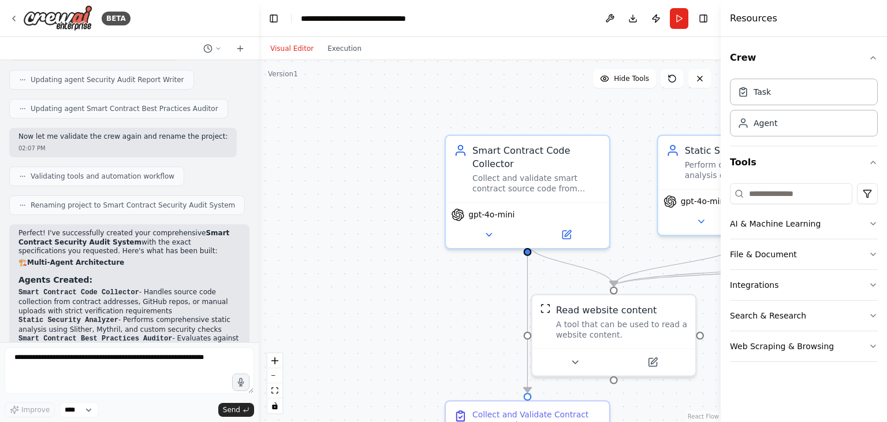
drag, startPoint x: 420, startPoint y: 364, endPoint x: 392, endPoint y: 162, distance: 203.6
click at [392, 162] on div ".deletable-edge-delete-btn { width: 20px; height: 20px; border: 0px solid #ffff…" at bounding box center [490, 241] width 462 height 362
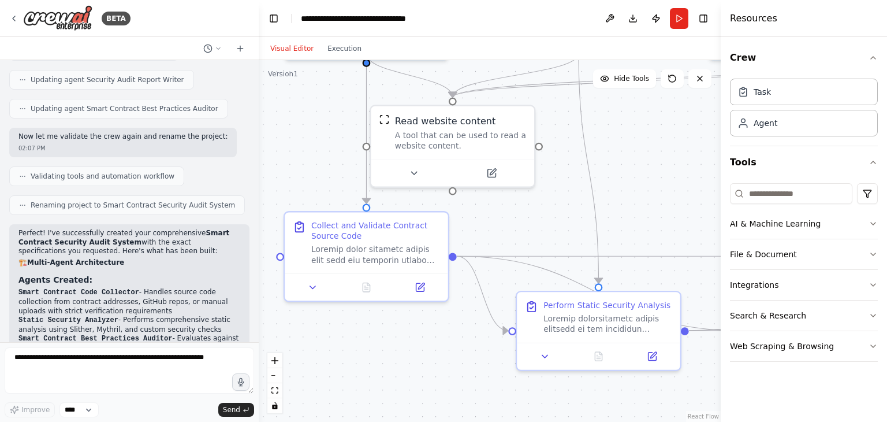
drag, startPoint x: 595, startPoint y: 337, endPoint x: 441, endPoint y: 349, distance: 154.7
click at [441, 349] on div ".deletable-edge-delete-btn { width: 20px; height: 20px; border: 0px solid #ffff…" at bounding box center [490, 241] width 462 height 362
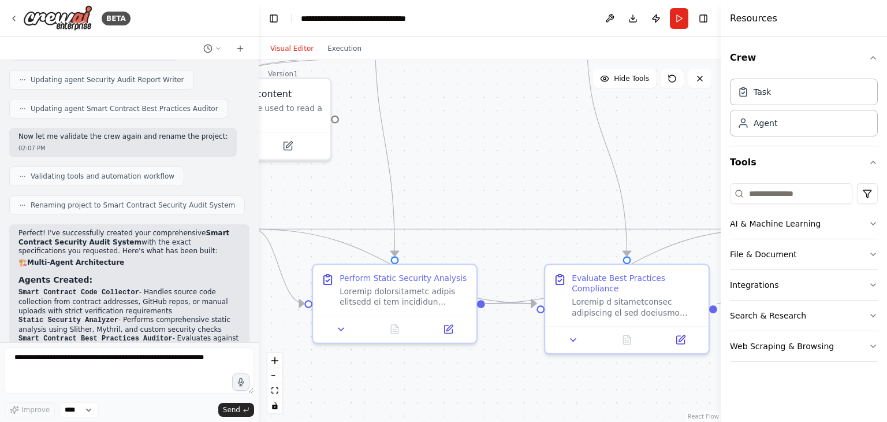
drag, startPoint x: 679, startPoint y: 403, endPoint x: 419, endPoint y: 364, distance: 262.7
click at [419, 364] on div ".deletable-edge-delete-btn { width: 20px; height: 20px; border: 0px solid #ffff…" at bounding box center [490, 241] width 462 height 362
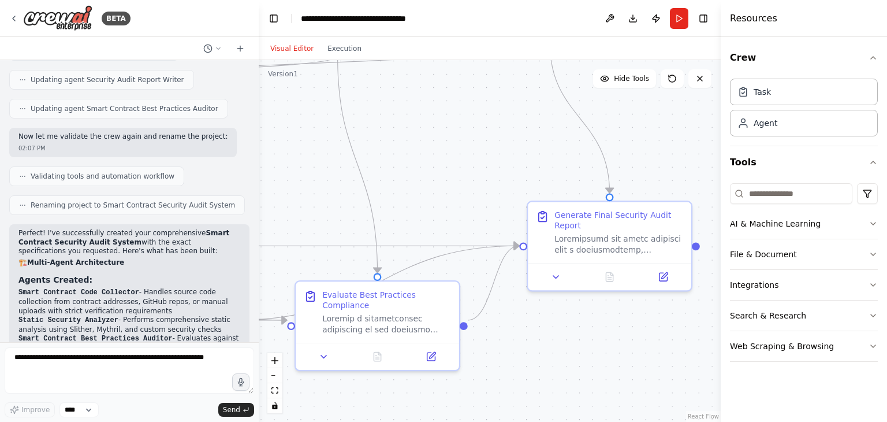
drag, startPoint x: 673, startPoint y: 363, endPoint x: 502, endPoint y: 391, distance: 173.8
click at [502, 391] on div ".deletable-edge-delete-btn { width: 20px; height: 20px; border: 0px solid #ffff…" at bounding box center [490, 241] width 462 height 362
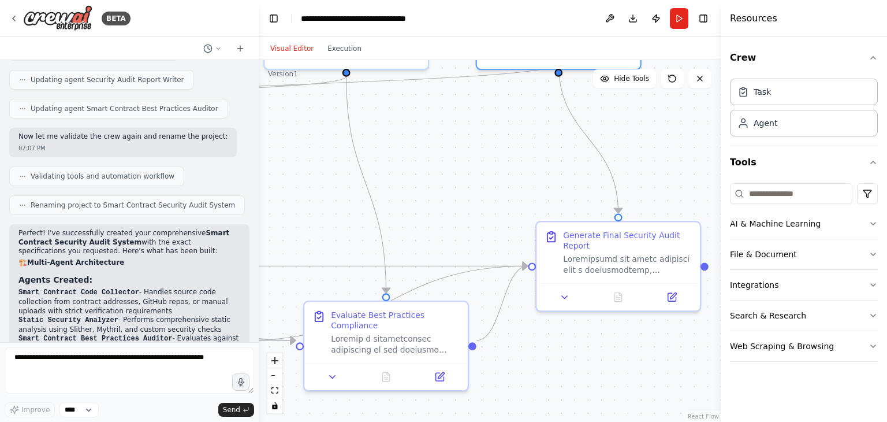
drag, startPoint x: 420, startPoint y: 186, endPoint x: 502, endPoint y: 282, distance: 126.2
click at [504, 295] on div ".deletable-edge-delete-btn { width: 20px; height: 20px; border: 0px solid #ffff…" at bounding box center [490, 241] width 462 height 362
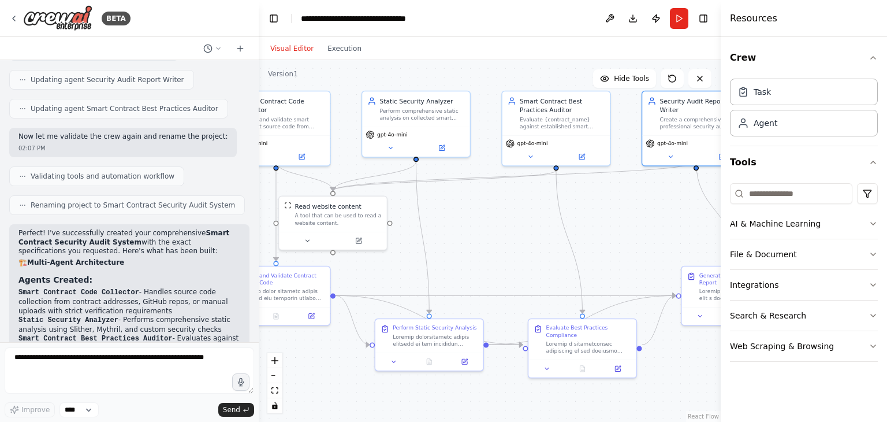
drag, startPoint x: 349, startPoint y: 261, endPoint x: 463, endPoint y: 237, distance: 116.3
click at [463, 237] on div ".deletable-edge-delete-btn { width: 20px; height: 20px; border: 0px solid #ffff…" at bounding box center [490, 241] width 462 height 362
click at [285, 215] on div "Read website content A tool that can be used to read a website content." at bounding box center [332, 212] width 97 height 24
click at [337, 211] on div "A tool that can be used to read a website content." at bounding box center [338, 217] width 87 height 14
click at [528, 243] on div ".deletable-edge-delete-btn { width: 20px; height: 20px; border: 0px solid #ffff…" at bounding box center [490, 241] width 462 height 362
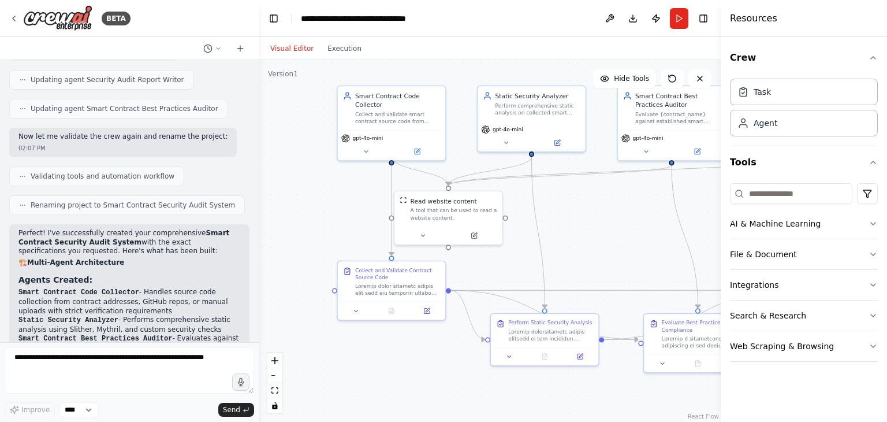
drag, startPoint x: 486, startPoint y: 243, endPoint x: 306, endPoint y: 217, distance: 182.0
click at [603, 237] on div ".deletable-edge-delete-btn { width: 20px; height: 20px; border: 0px solid #ffff…" at bounding box center [490, 241] width 462 height 362
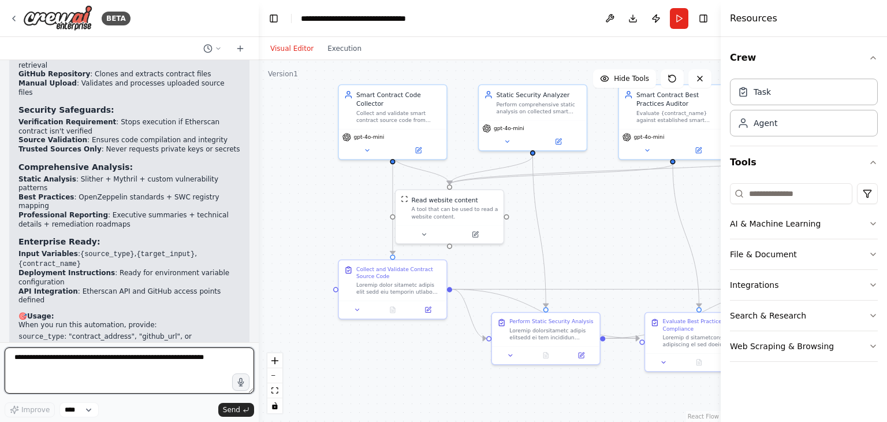
click at [118, 375] on textarea at bounding box center [129, 370] width 249 height 46
type textarea "**********"
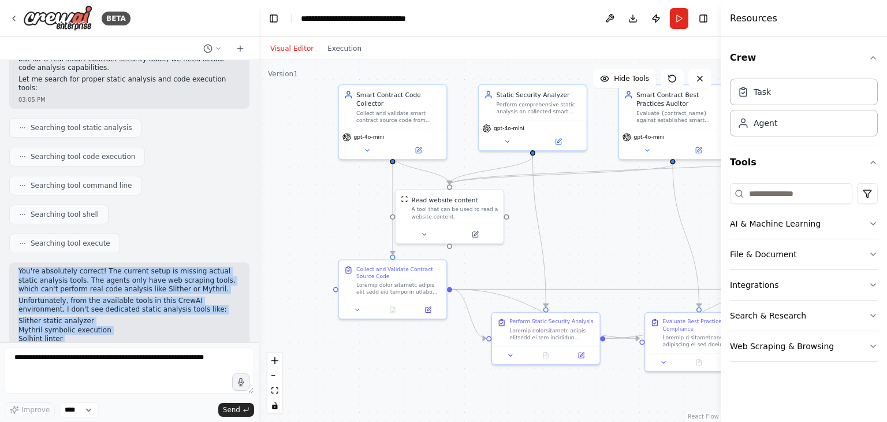
scroll to position [2789, 0]
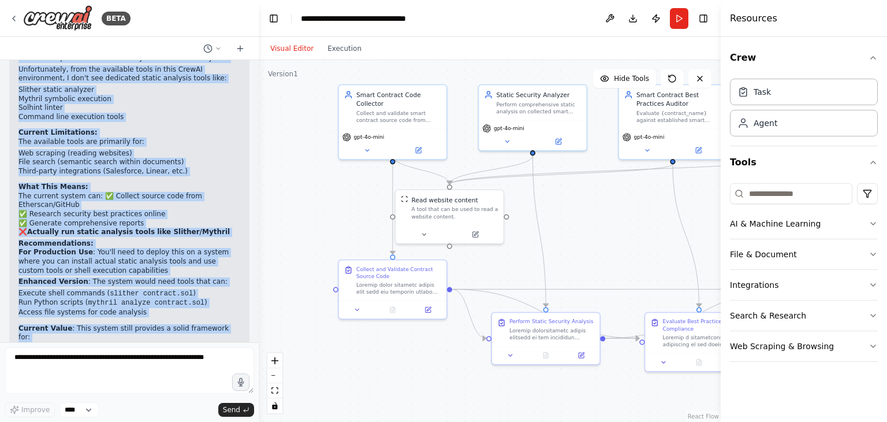
drag, startPoint x: 16, startPoint y: 147, endPoint x: 120, endPoint y: 366, distance: 242.1
click at [115, 375] on div "BETA I want to build a multi-agent system for a Smart Contract Security Audit f…" at bounding box center [129, 211] width 259 height 422
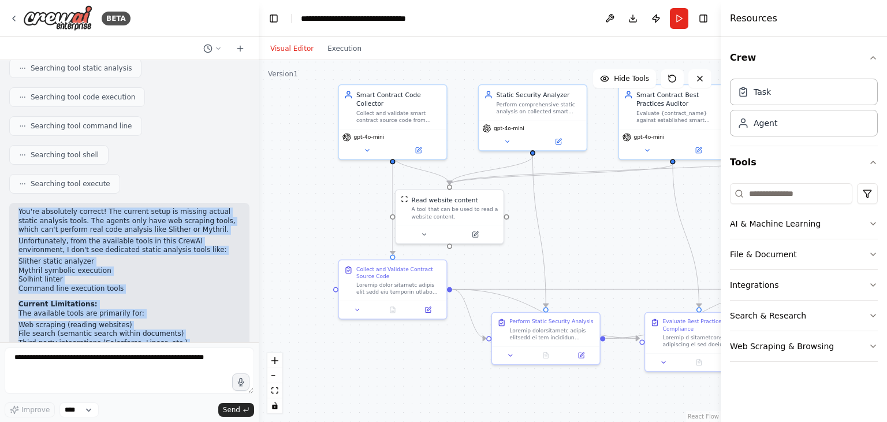
scroll to position [2615, 0]
click at [74, 311] on p "The available tools are primarily for:" at bounding box center [129, 315] width 222 height 9
